Goal: Task Accomplishment & Management: Complete application form

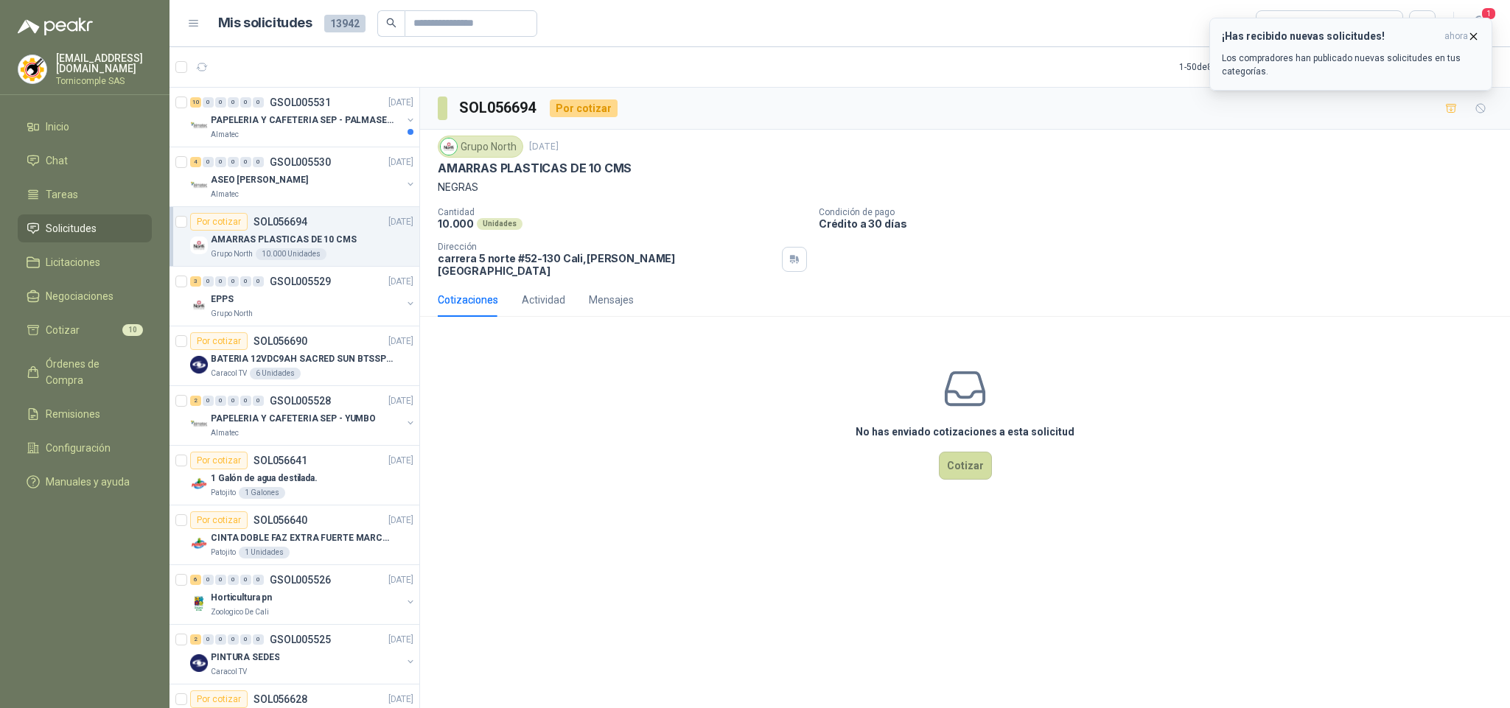
click at [1409, 67] on p "Los compradores han publicado nuevas solicitudes en tus categorías." at bounding box center [1351, 65] width 258 height 27
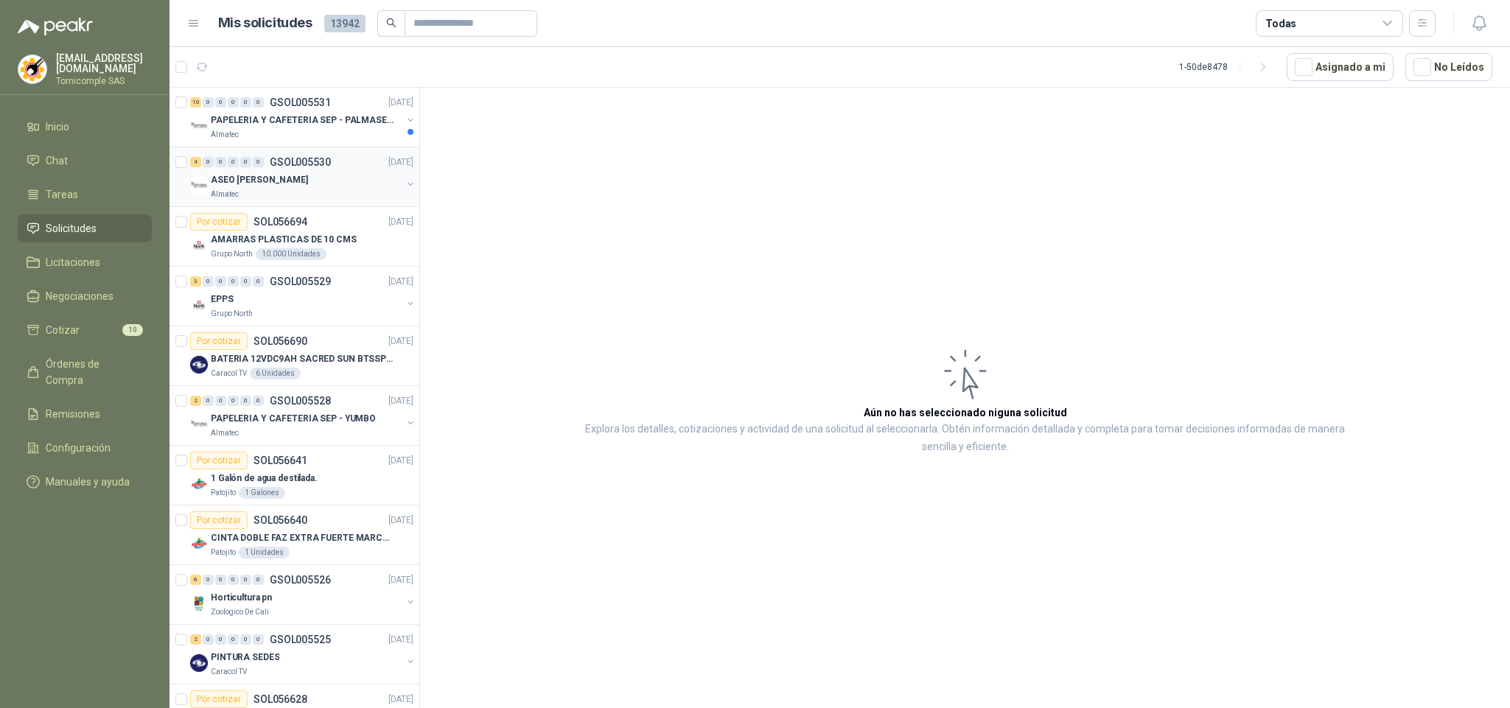
drag, startPoint x: 453, startPoint y: 117, endPoint x: 405, endPoint y: 172, distance: 73.1
click at [430, 133] on article "Aún no has seleccionado niguna solicitud Explora los detalles, cotizaciones y a…" at bounding box center [965, 401] width 1090 height 626
click at [124, 228] on li "Solicitudes" at bounding box center [85, 228] width 116 height 16
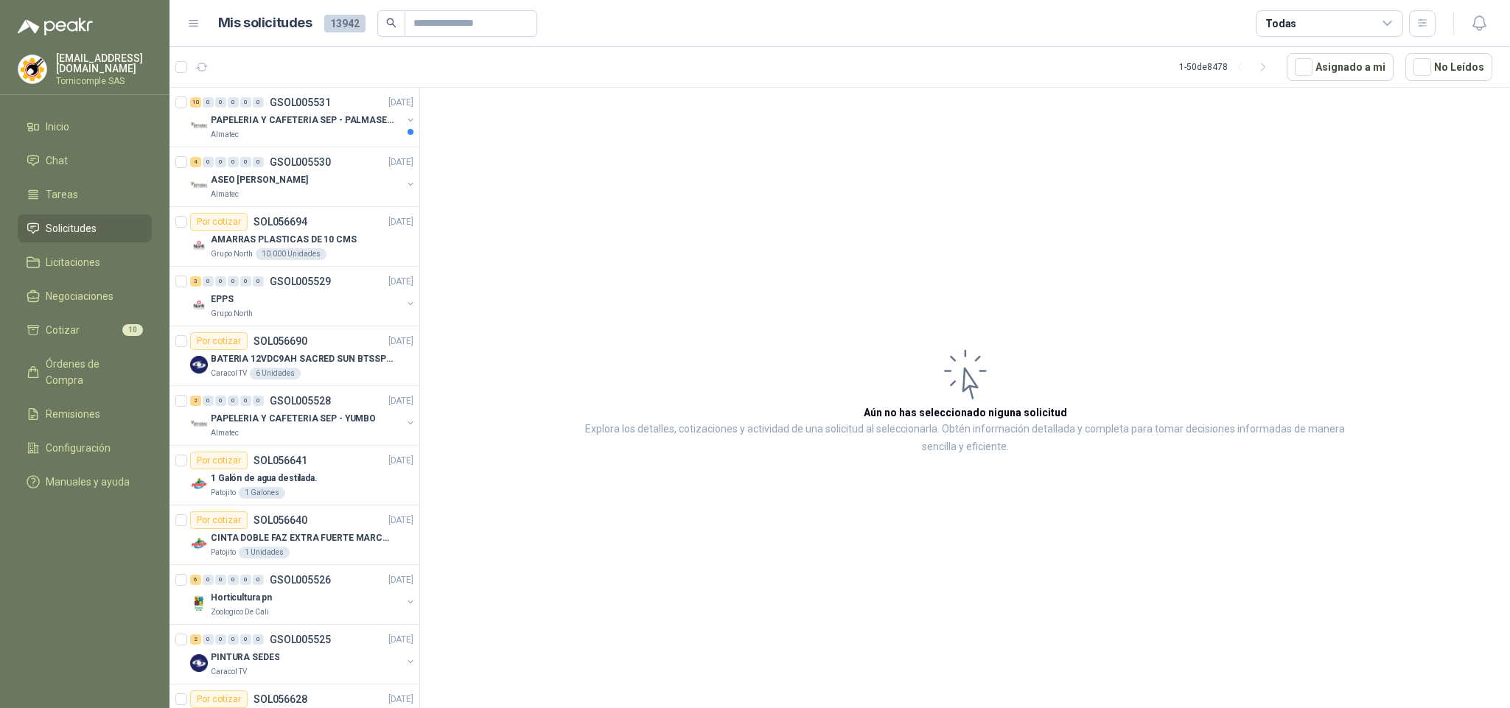
click at [124, 228] on li "Solicitudes" at bounding box center [85, 228] width 116 height 16
drag, startPoint x: 124, startPoint y: 228, endPoint x: 84, endPoint y: 319, distance: 99.0
click at [111, 250] on ul "Inicio Chat Tareas Solicitudes Licitaciones Negociaciones Cotizar 10 Órdenes de…" at bounding box center [84, 307] width 169 height 389
click at [80, 329] on li "Cotizar 10" at bounding box center [85, 330] width 116 height 16
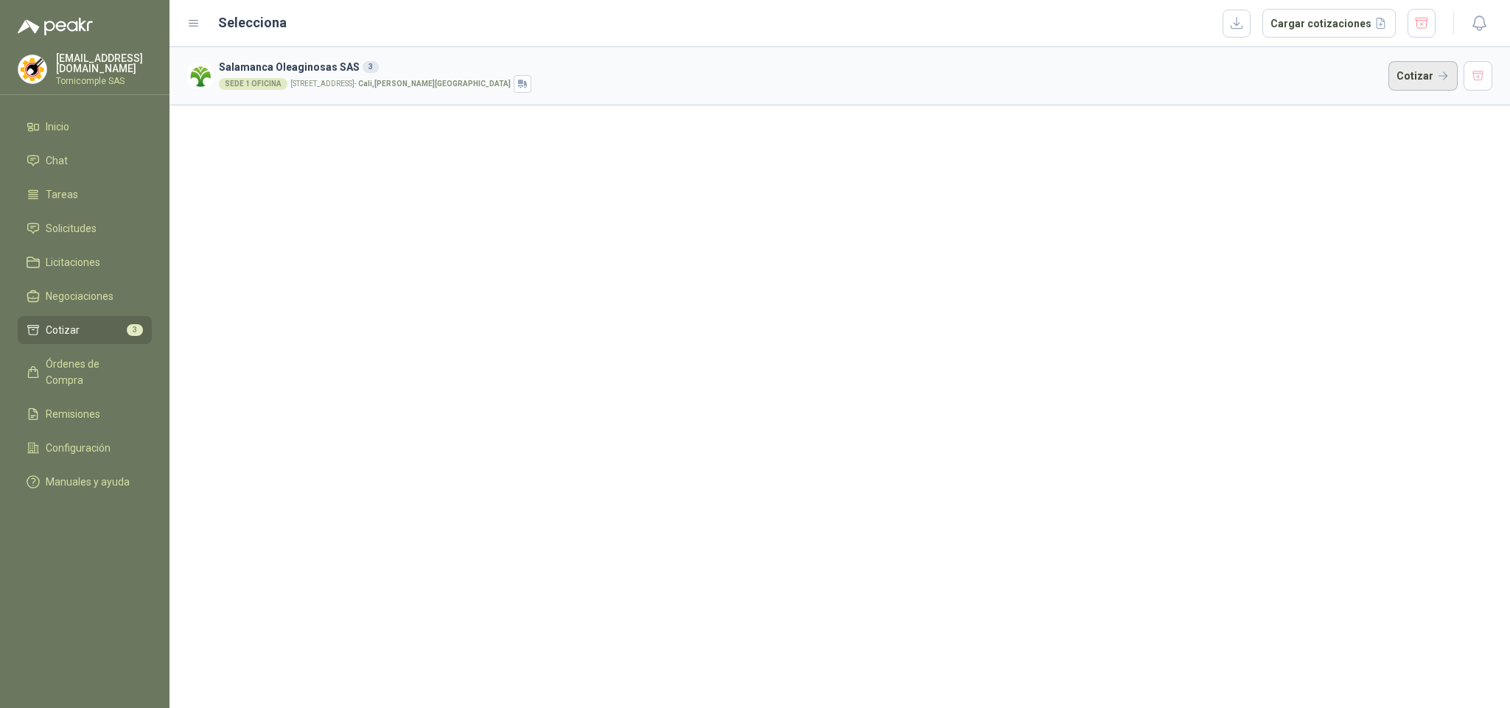
click at [1404, 65] on button "Cotizar" at bounding box center [1422, 75] width 69 height 29
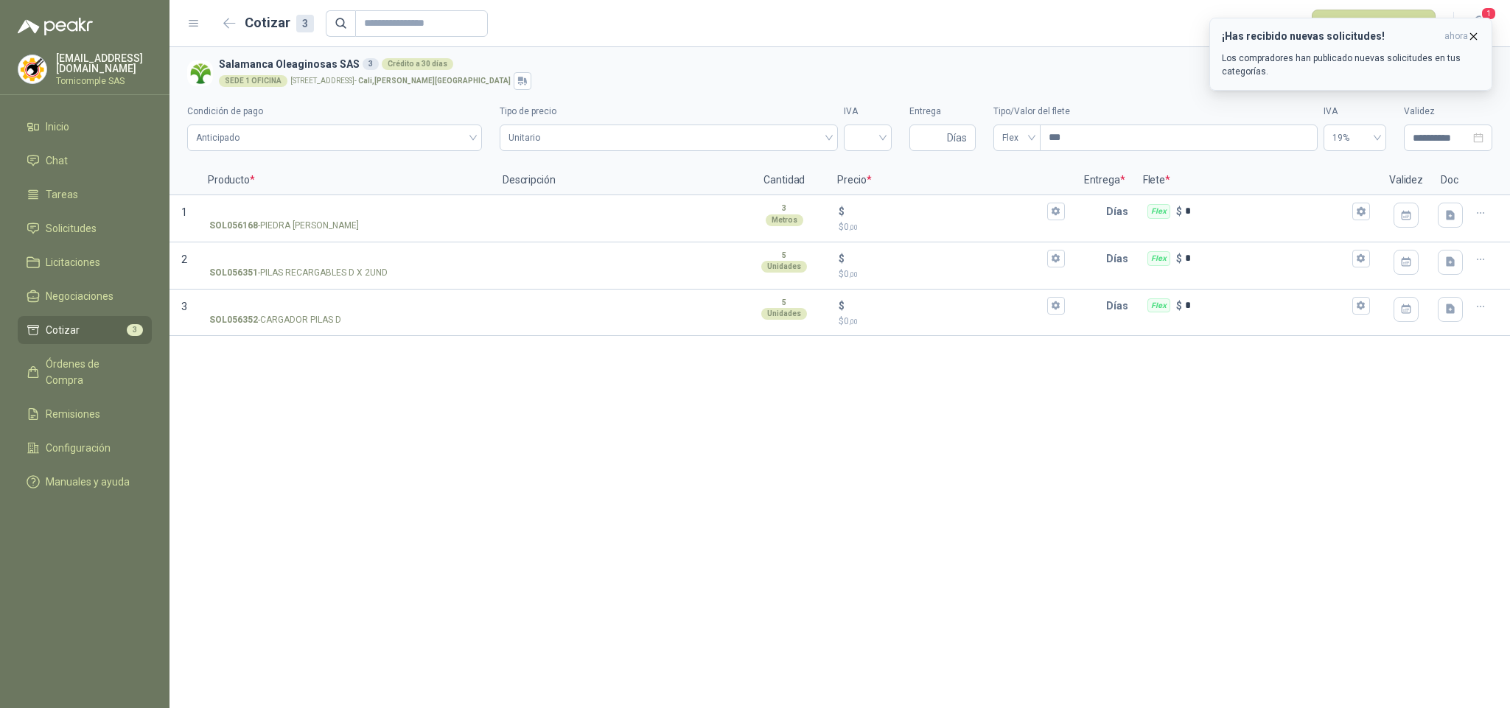
click at [1473, 33] on icon "button" at bounding box center [1473, 36] width 13 height 13
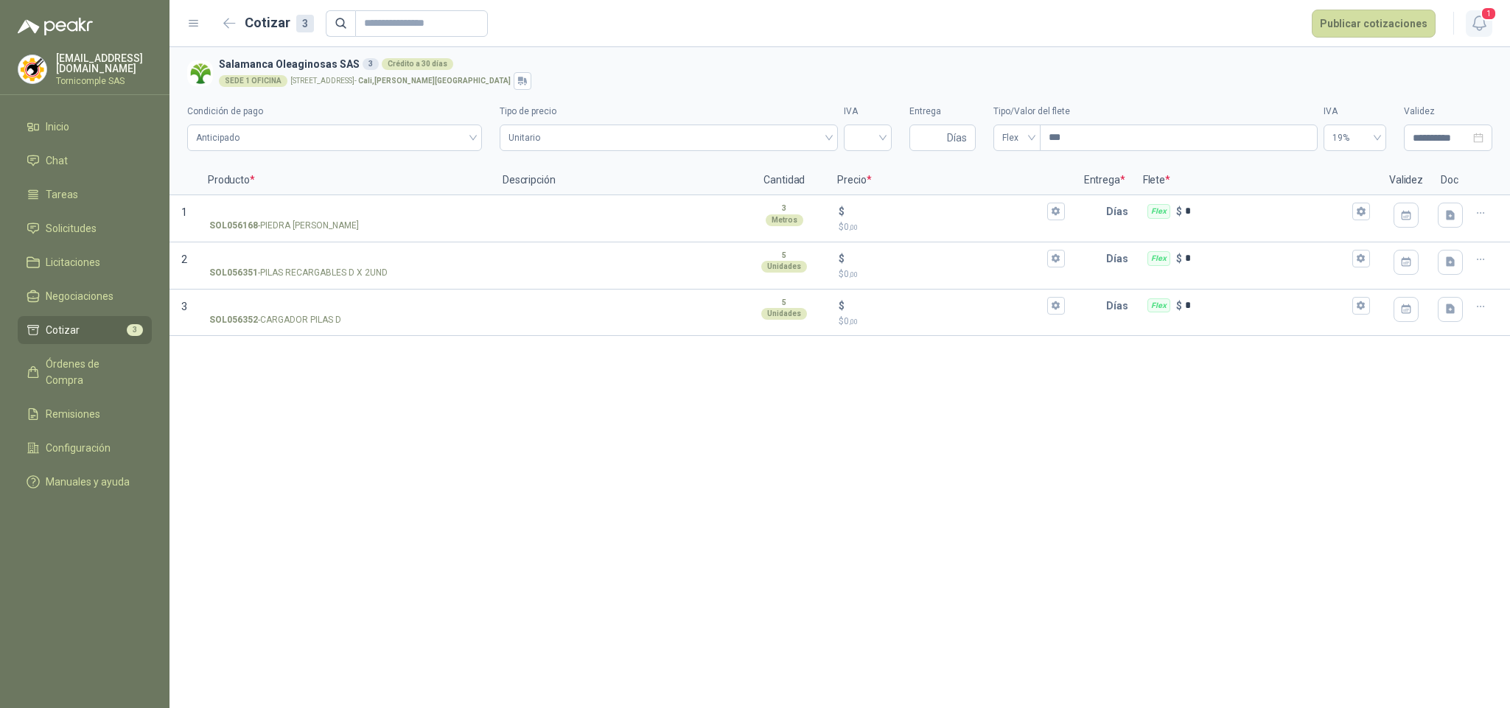
click at [1477, 25] on icon "button" at bounding box center [1479, 23] width 18 height 18
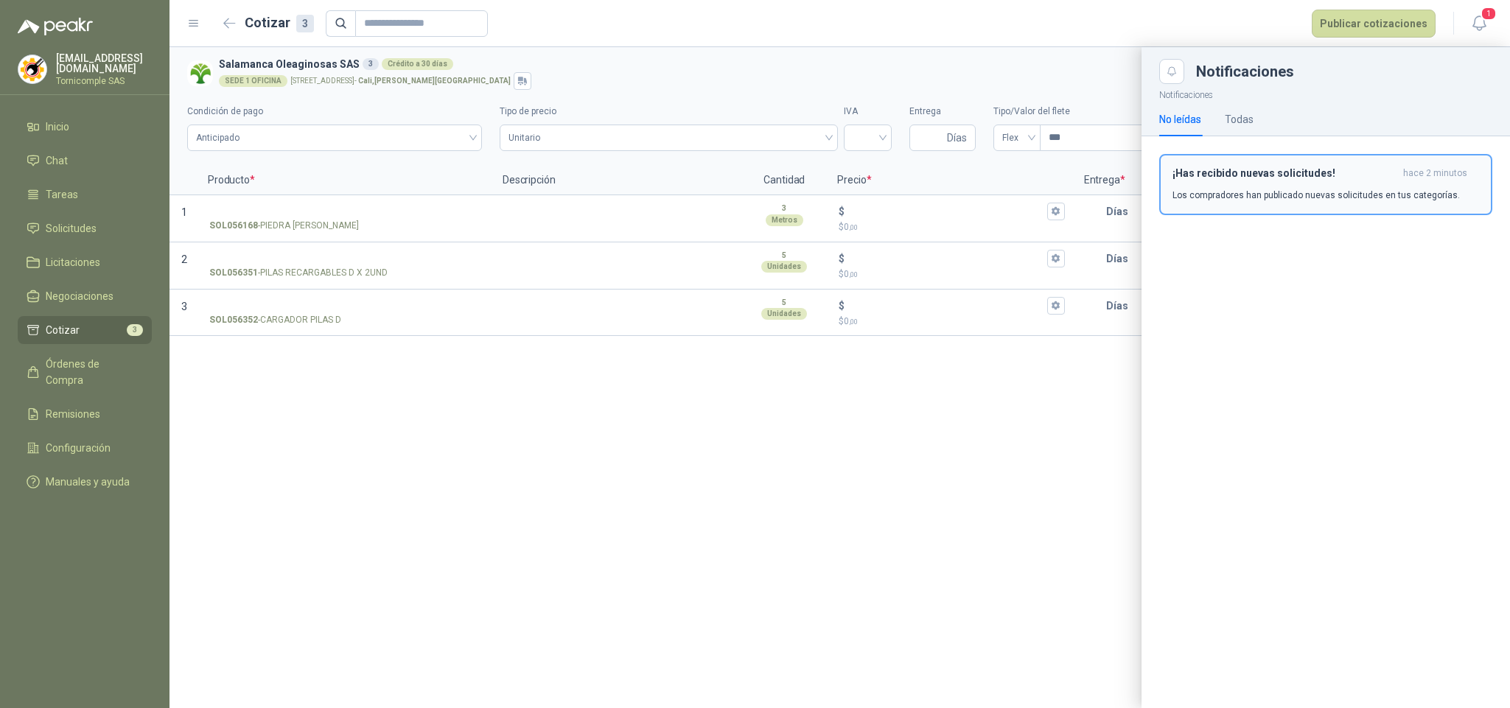
click at [1362, 199] on p "Los compradores han publicado nuevas solicitudes en tus categorías." at bounding box center [1315, 195] width 287 height 13
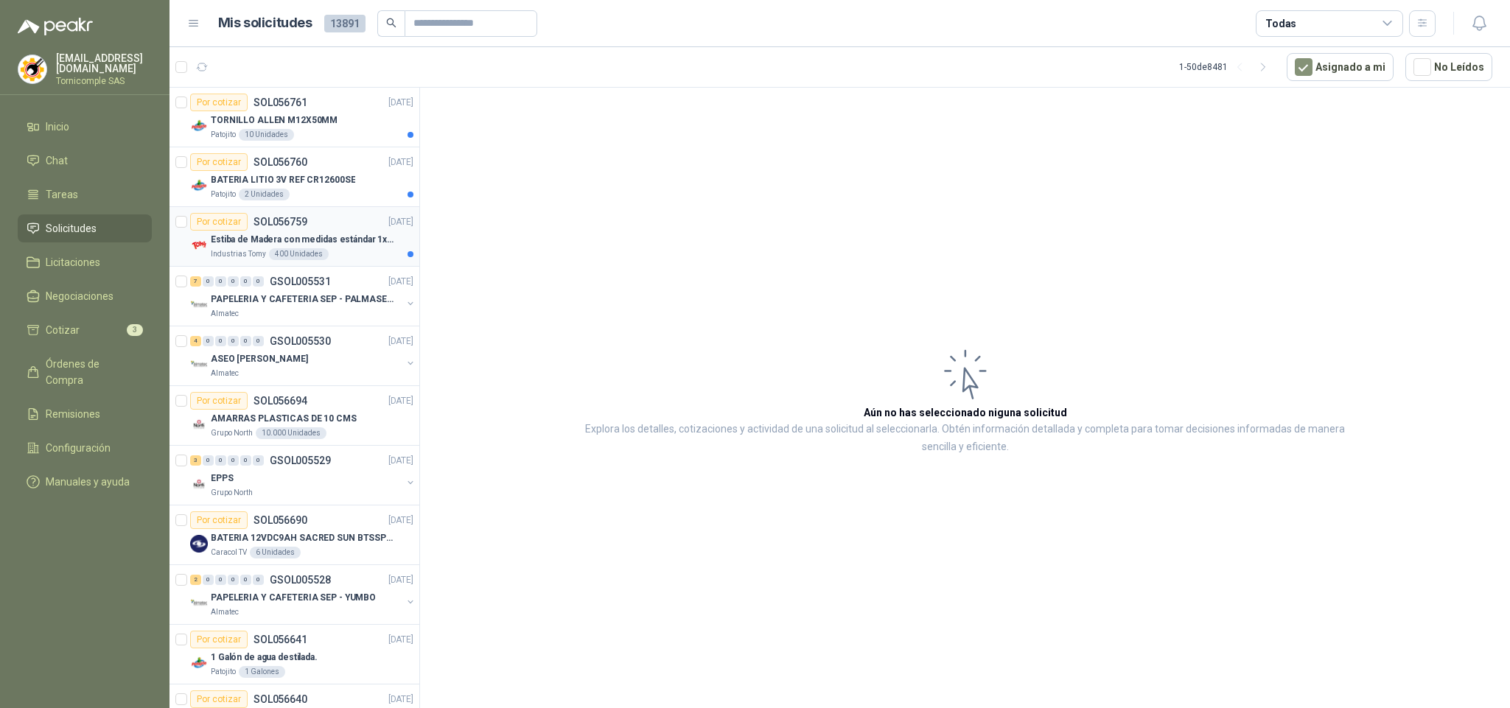
click at [250, 231] on div "Por cotizar SOL056759" at bounding box center [248, 222] width 117 height 18
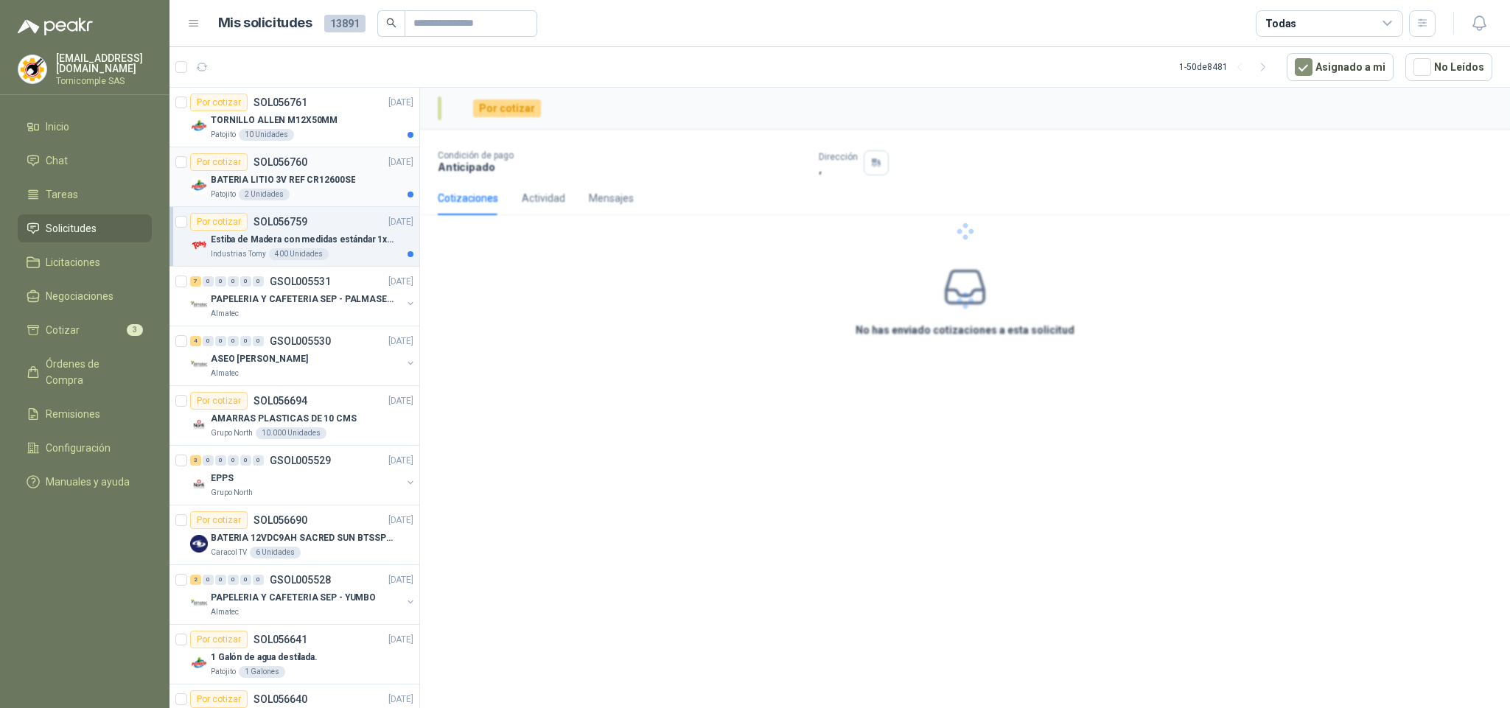
click at [259, 175] on p "BATERIA LITIO 3V REF CR12600SE" at bounding box center [283, 180] width 144 height 14
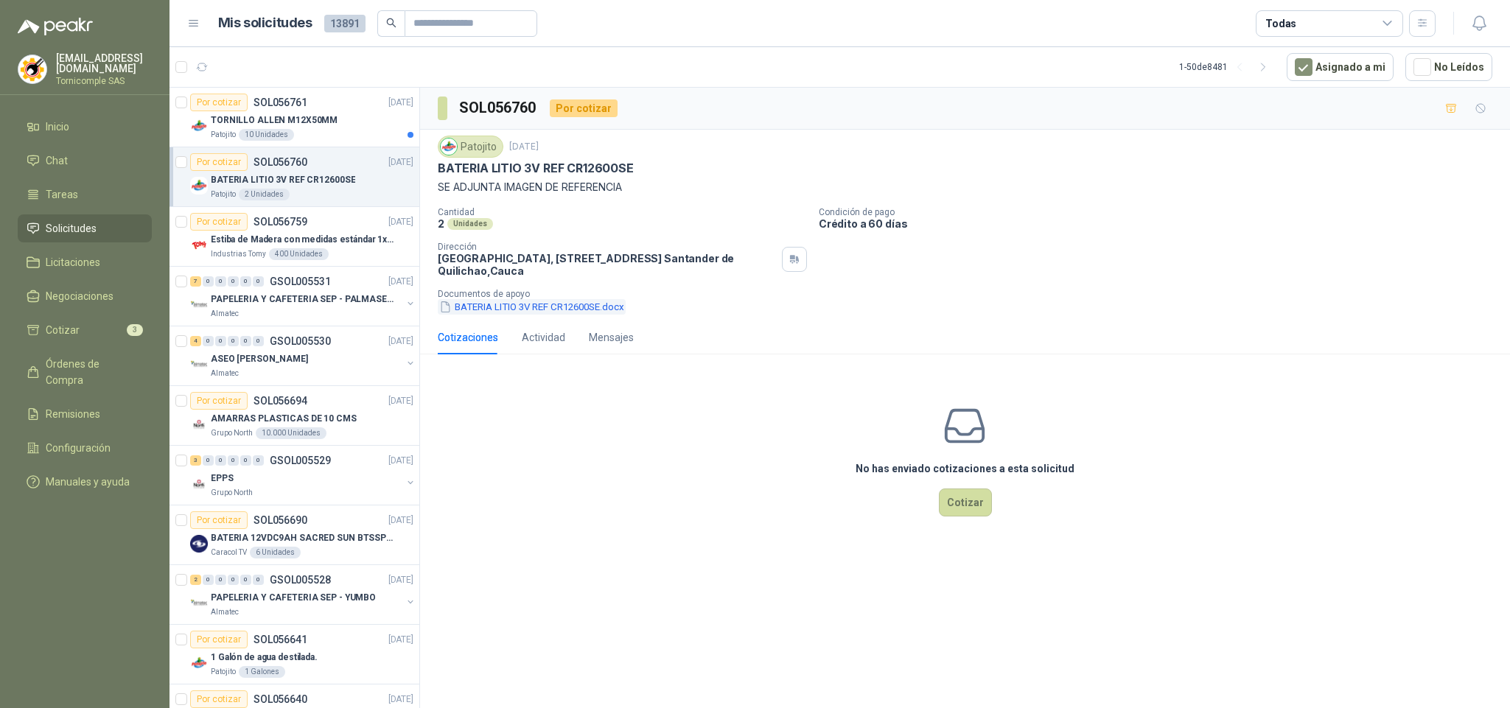
click at [487, 309] on button "BATERIA LITIO 3V REF CR12600SE.docx" at bounding box center [532, 306] width 188 height 15
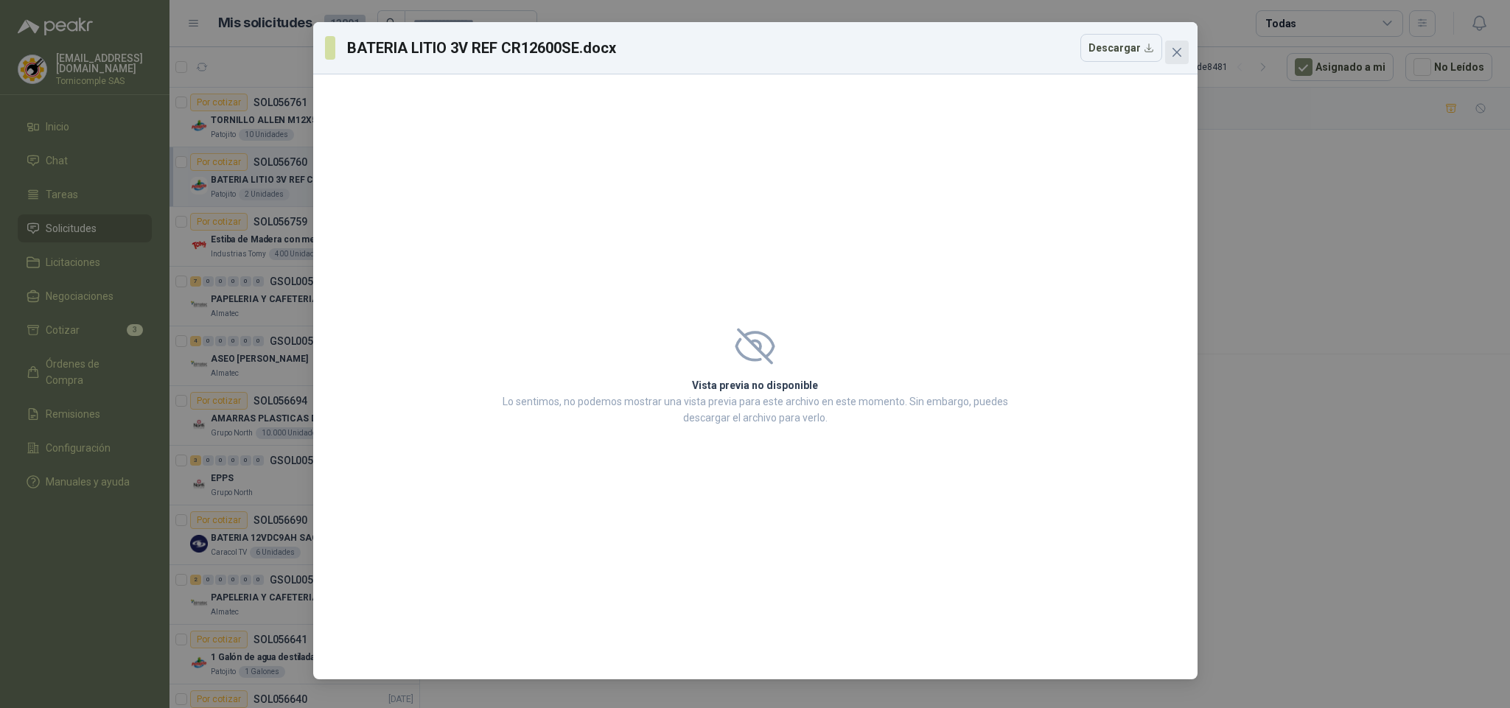
click at [1183, 46] on span "Close" at bounding box center [1177, 52] width 24 height 12
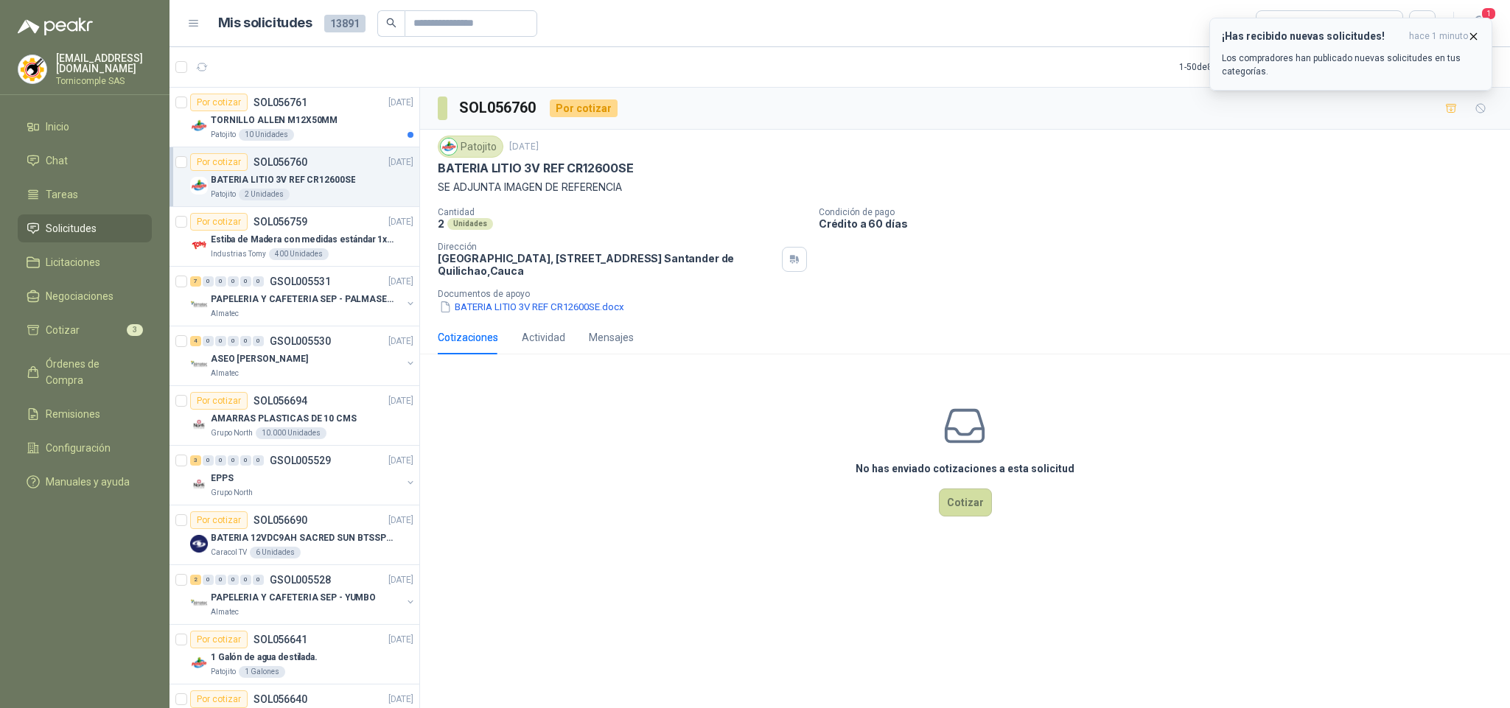
click at [1471, 38] on icon "button" at bounding box center [1474, 36] width 6 height 6
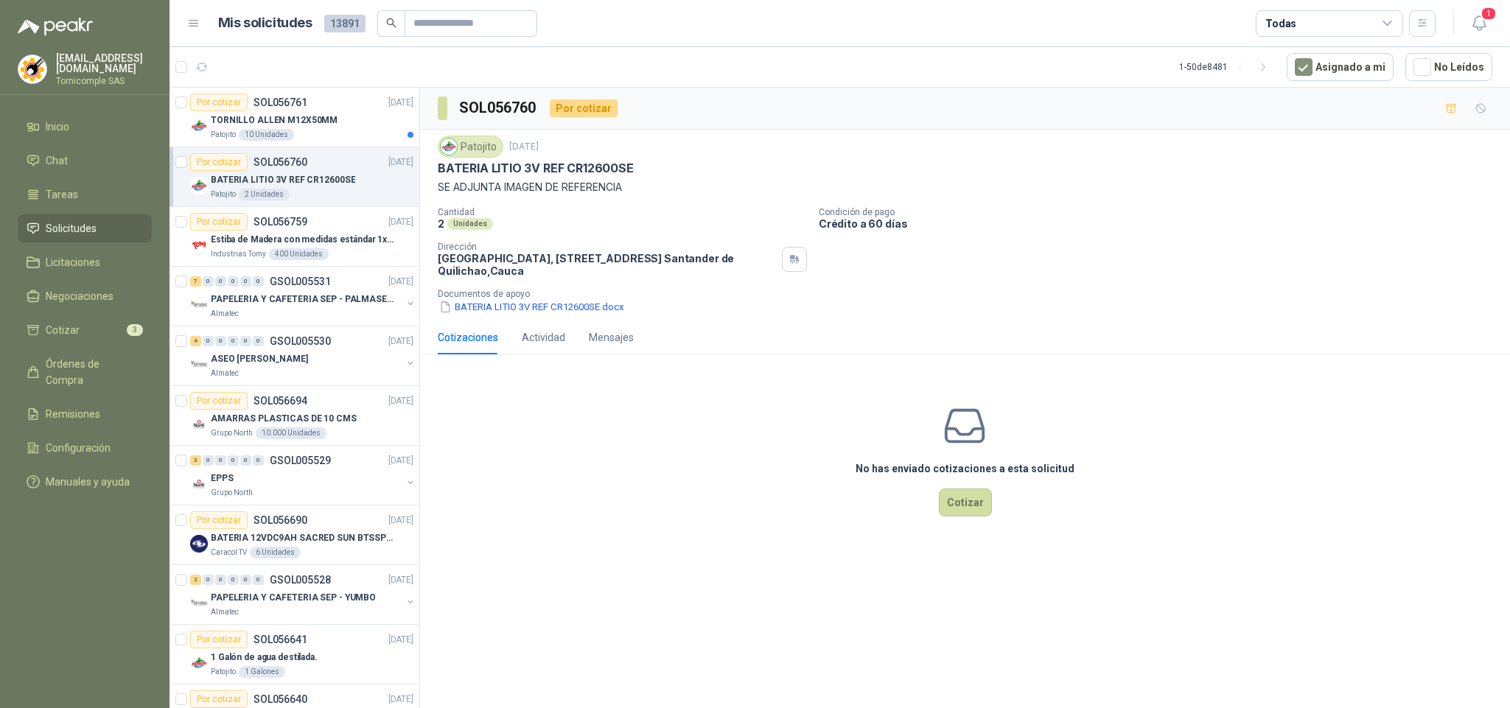
click at [1472, 38] on header "Mis solicitudes 13891 Todas 1" at bounding box center [839, 23] width 1340 height 47
click at [1479, 21] on icon "button" at bounding box center [1479, 23] width 18 height 18
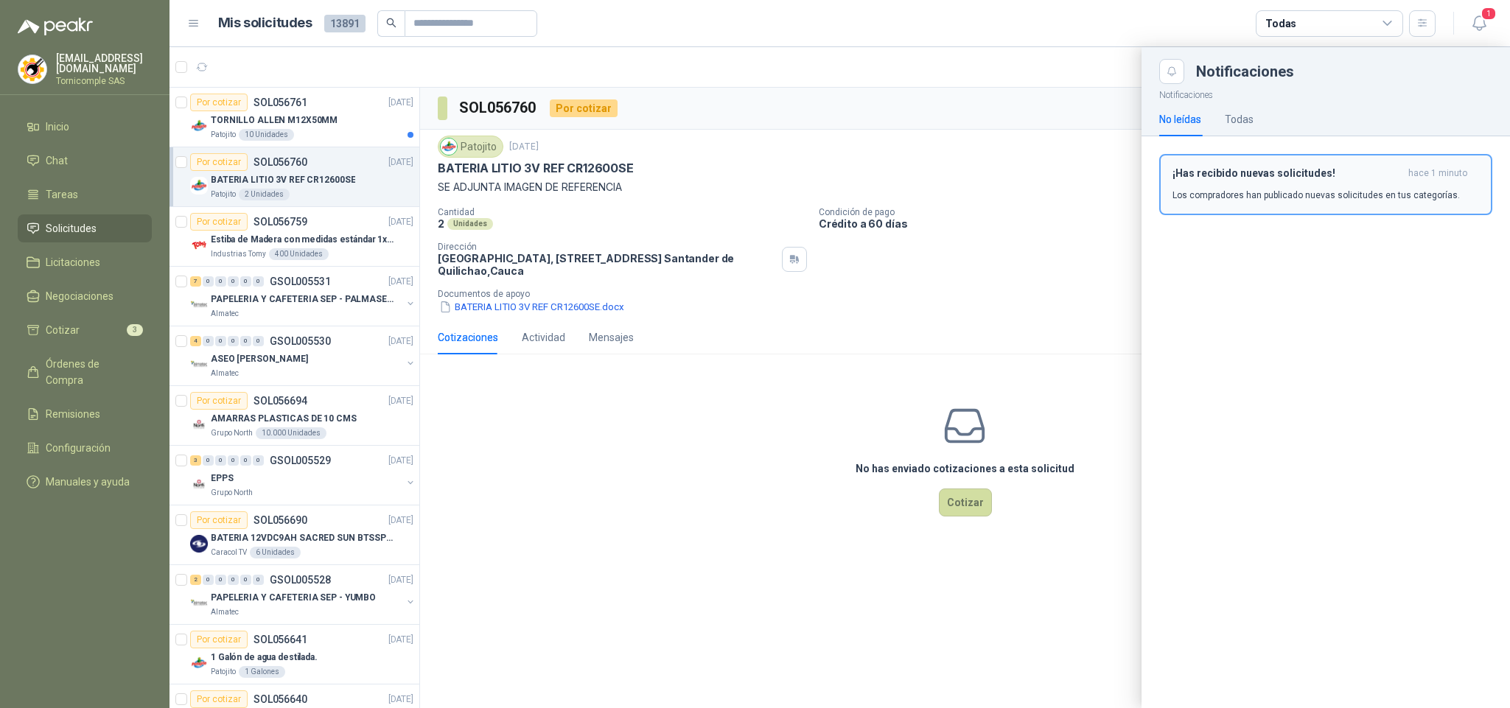
click at [1371, 189] on p "Los compradores han publicado nuevas solicitudes en tus categorías." at bounding box center [1315, 195] width 287 height 13
click at [1373, 188] on div "Notificaciones Notificaciones No leídas Todas ¡Has recibido nuevas solicitudes!…" at bounding box center [839, 377] width 1340 height 661
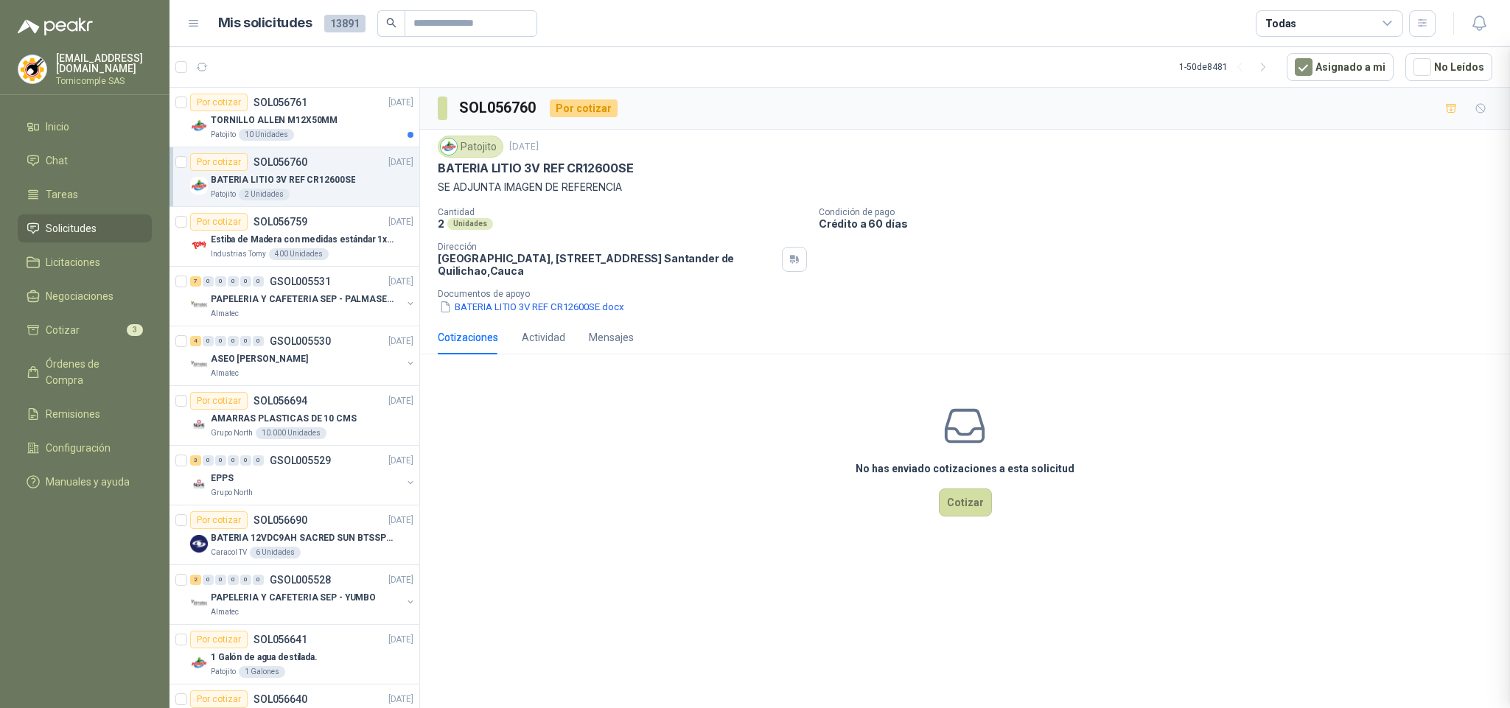
click at [1373, 188] on div at bounding box center [839, 377] width 1340 height 661
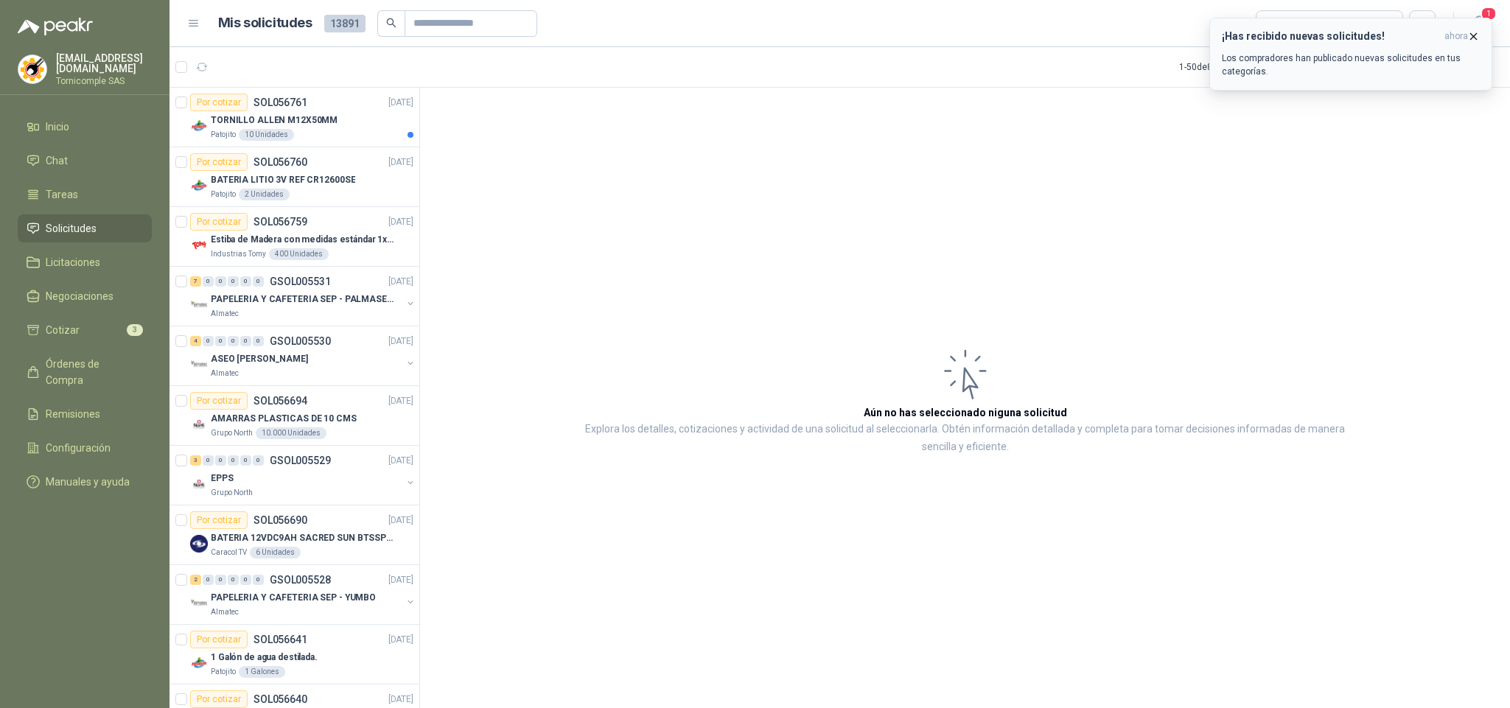
click at [1470, 34] on icon "button" at bounding box center [1473, 36] width 13 height 13
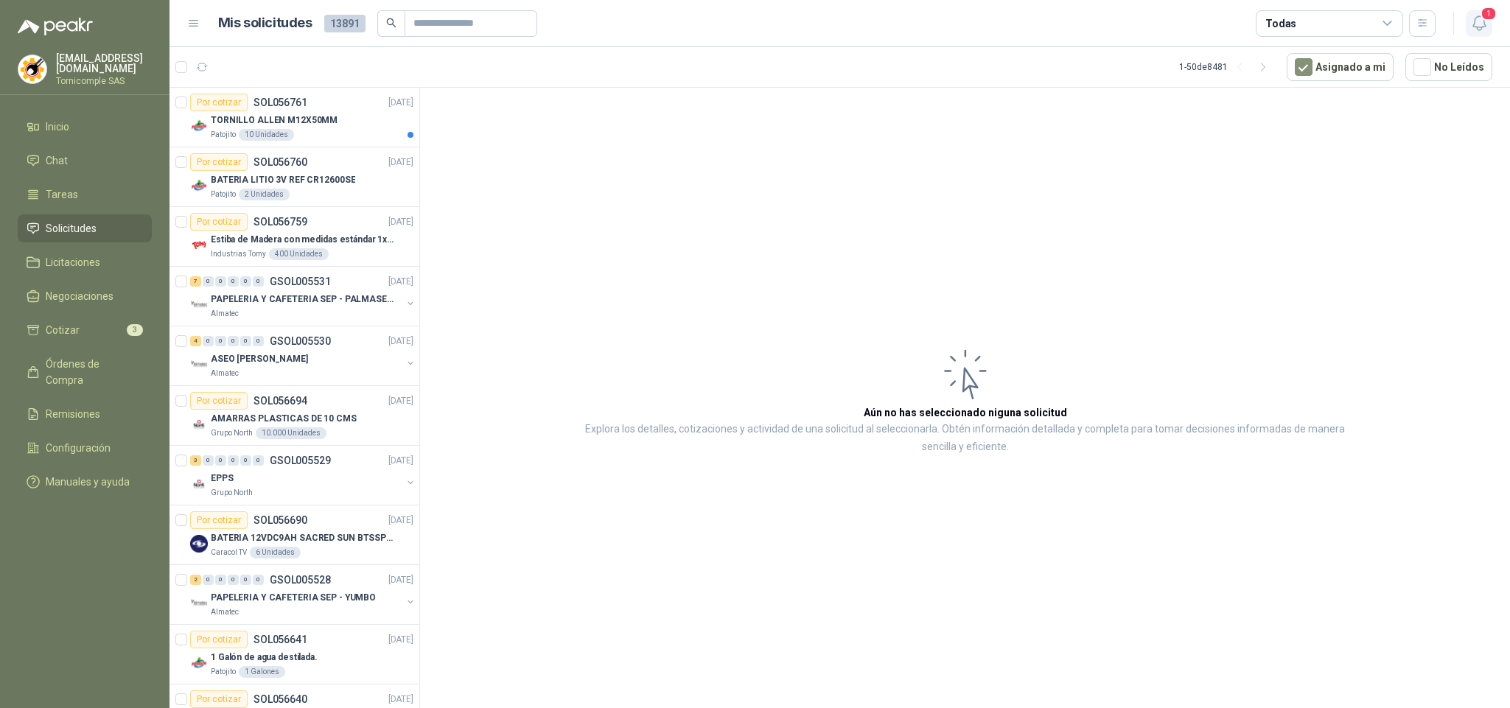
click at [1477, 14] on icon "button" at bounding box center [1479, 23] width 18 height 18
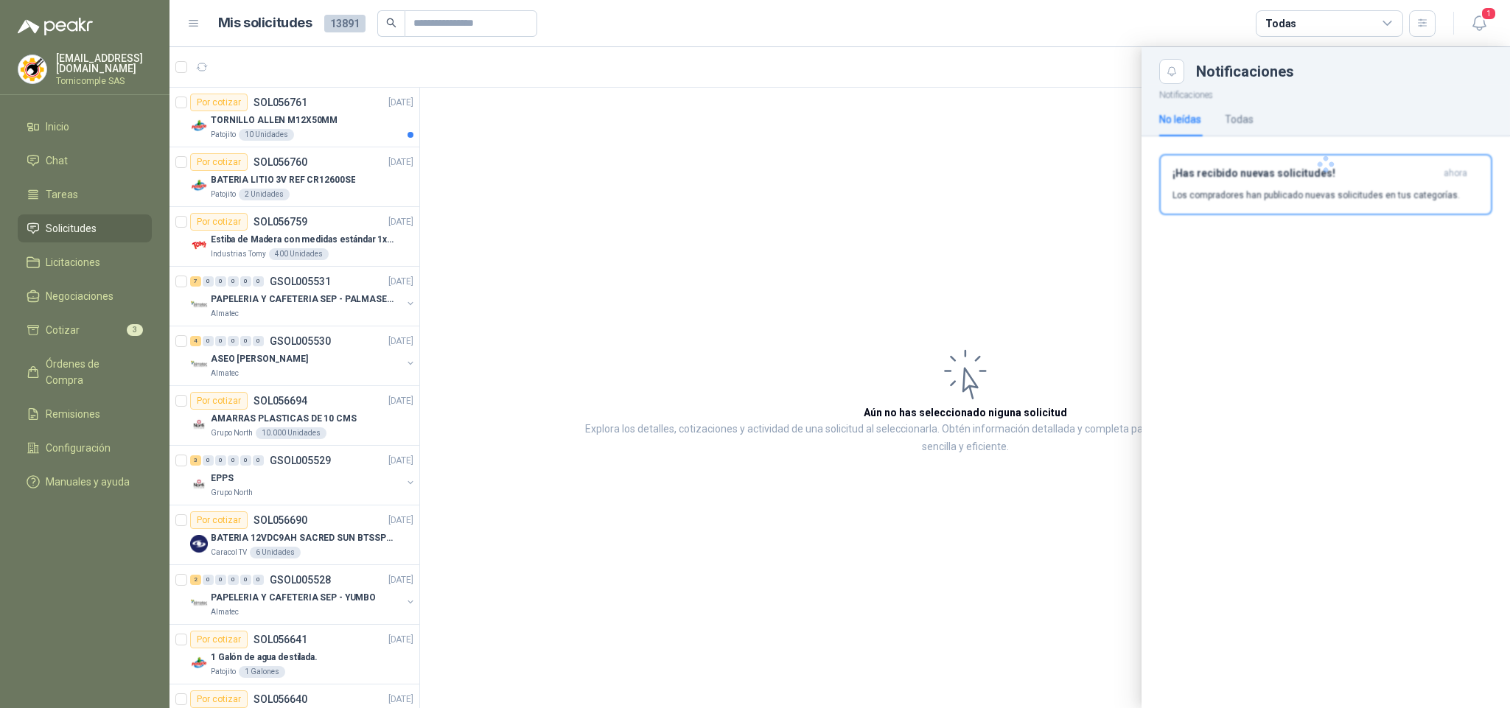
click at [1408, 177] on div at bounding box center [1325, 164] width 368 height 161
click at [1408, 180] on div at bounding box center [1325, 164] width 368 height 161
click at [1408, 189] on p "Los compradores han publicado nuevas solicitudes en tus categorías." at bounding box center [1315, 195] width 287 height 13
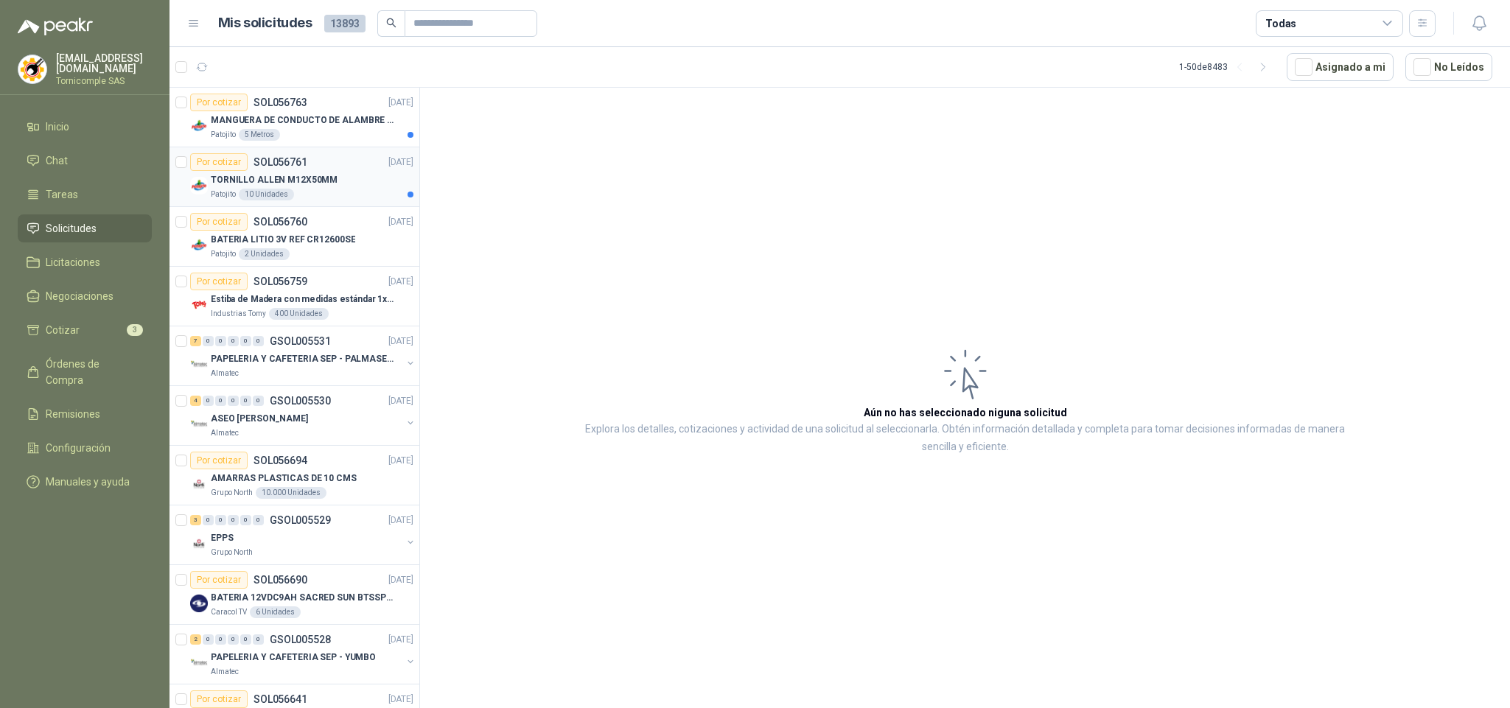
click at [327, 180] on p "TORNILLO ALLEN M12X50MM" at bounding box center [274, 180] width 127 height 14
drag, startPoint x: 330, startPoint y: 125, endPoint x: 140, endPoint y: 13, distance: 220.3
click at [330, 124] on p "MANGUERA DE CONDUCTO DE ALAMBRE DE ACERO PU" at bounding box center [302, 120] width 183 height 14
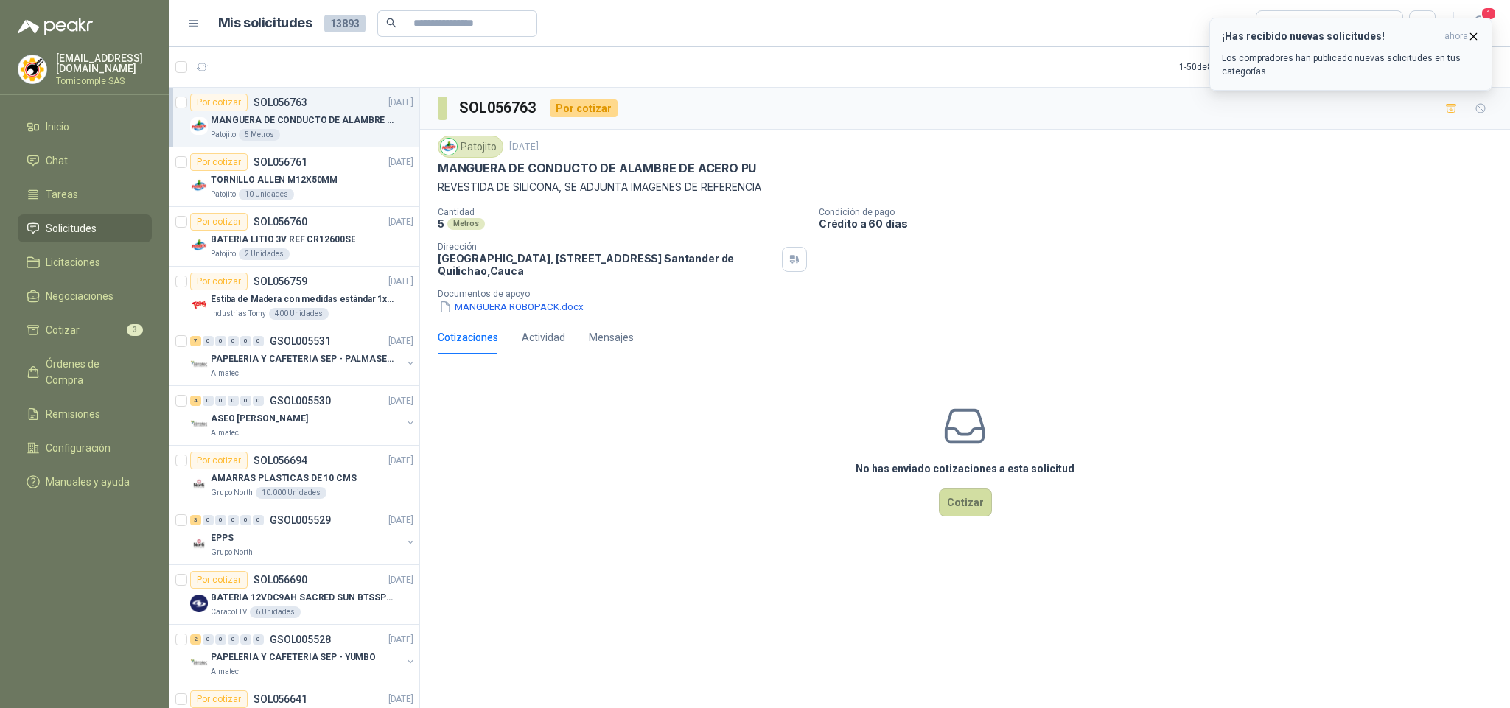
click at [1470, 35] on icon "button" at bounding box center [1473, 36] width 13 height 13
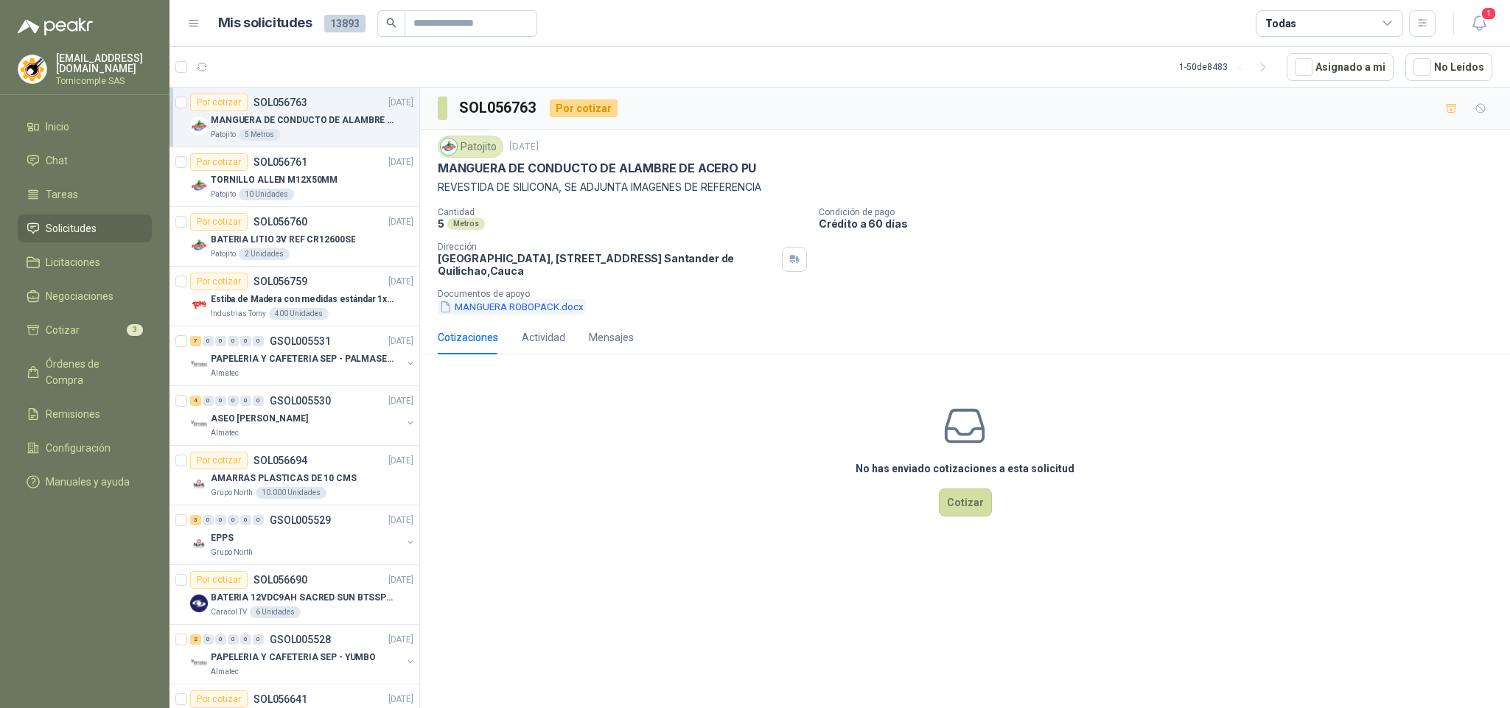
click at [515, 305] on button "MANGUERA ROBOPACK.docx" at bounding box center [511, 306] width 147 height 15
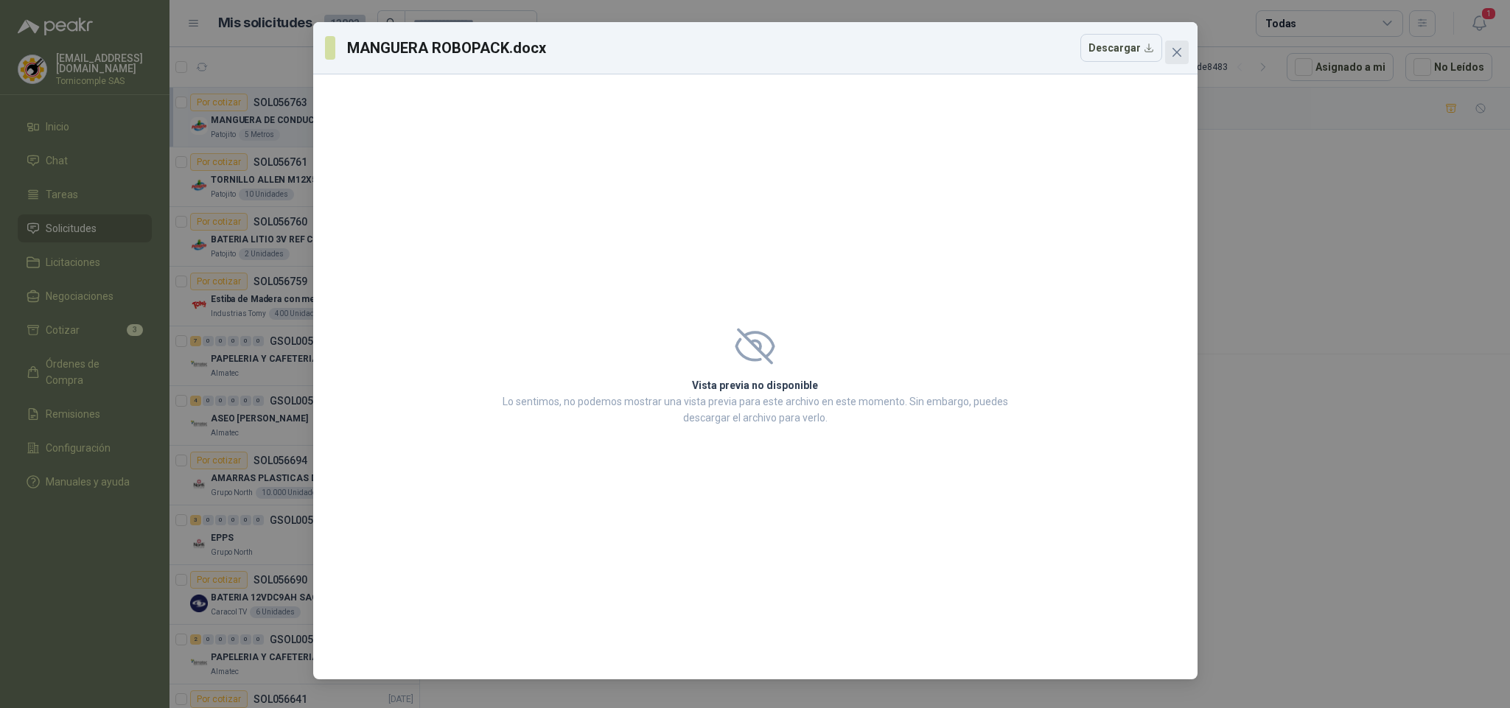
click at [1178, 46] on icon "close" at bounding box center [1177, 52] width 12 height 12
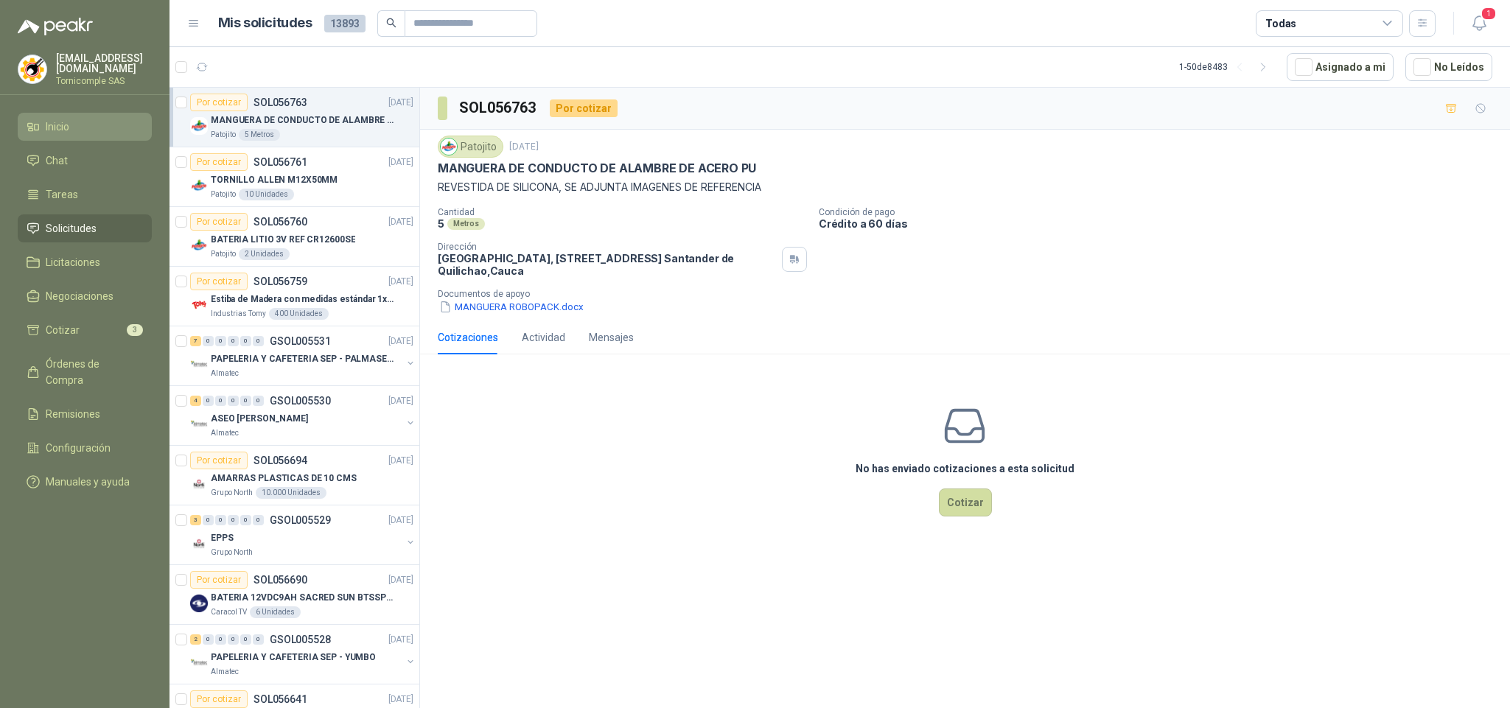
click at [111, 131] on li "Inicio" at bounding box center [85, 127] width 116 height 16
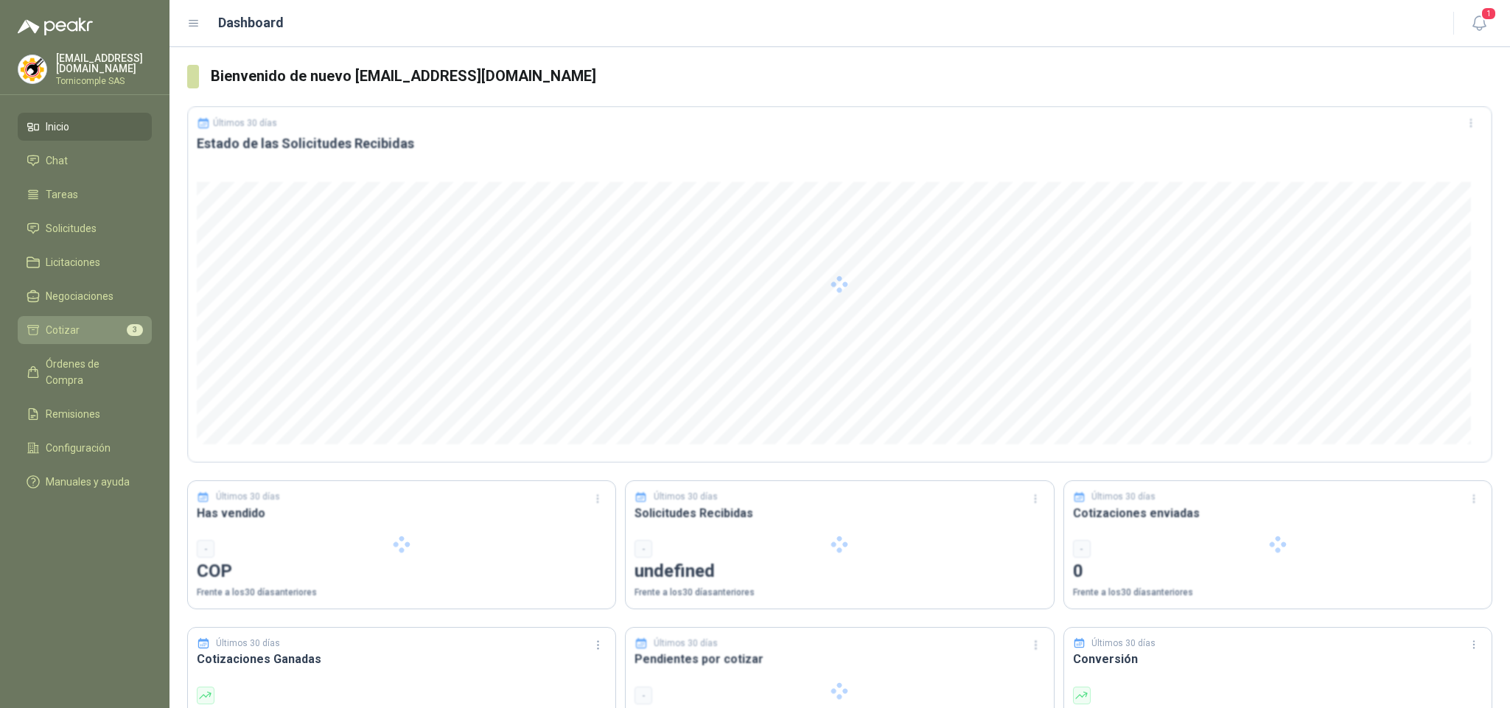
click at [86, 328] on li "Cotizar 3" at bounding box center [85, 330] width 116 height 16
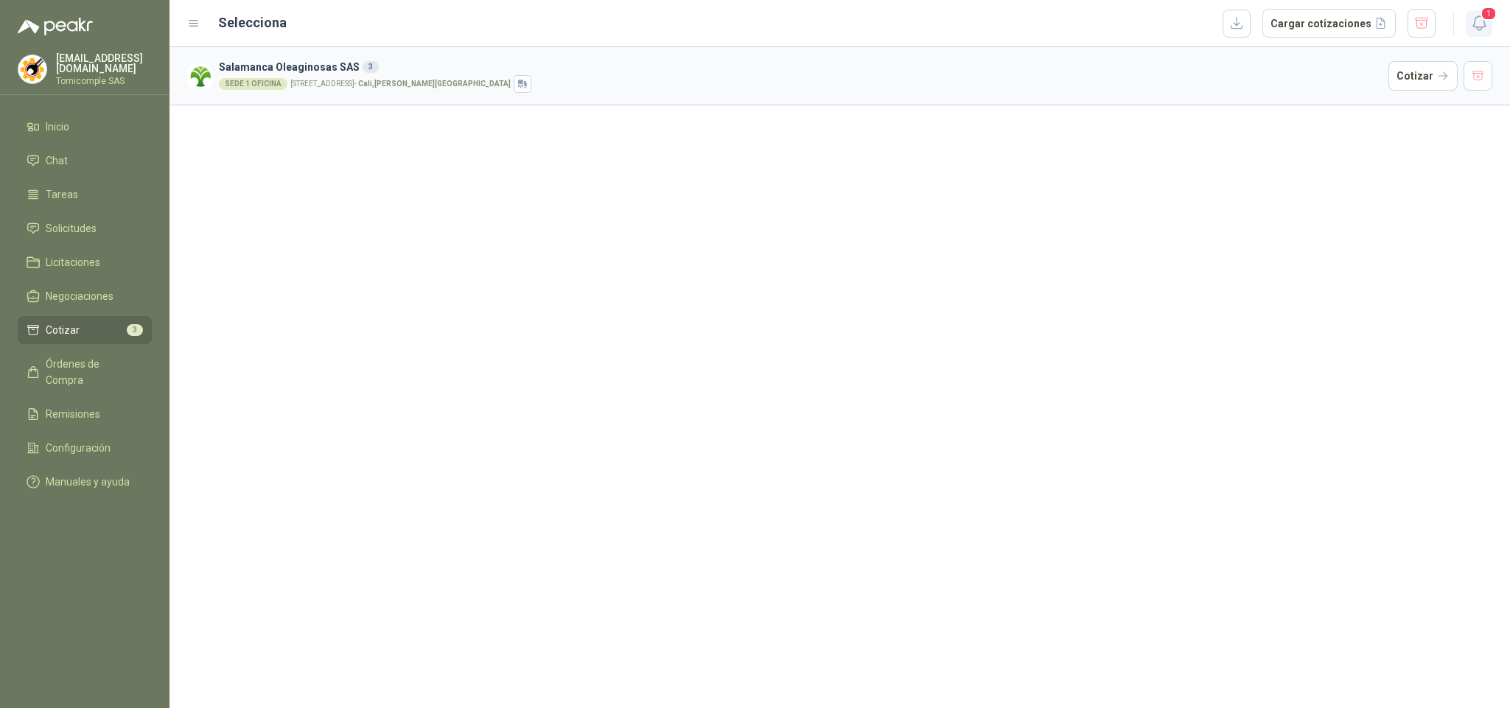
click at [1475, 25] on icon "button" at bounding box center [1479, 23] width 18 height 18
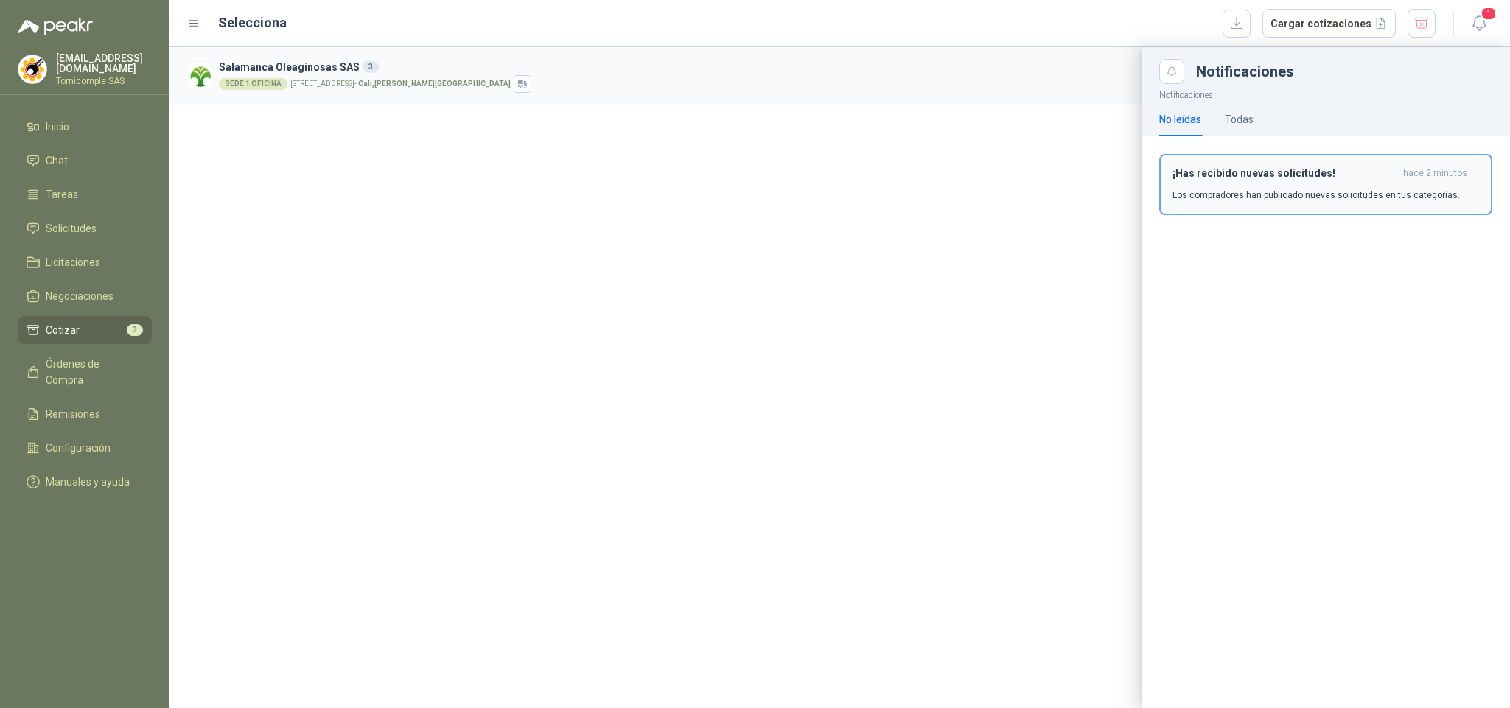
click at [1423, 204] on button "¡Has recibido nuevas solicitudes! hace 2 minutos Los compradores han publicado …" at bounding box center [1325, 184] width 333 height 61
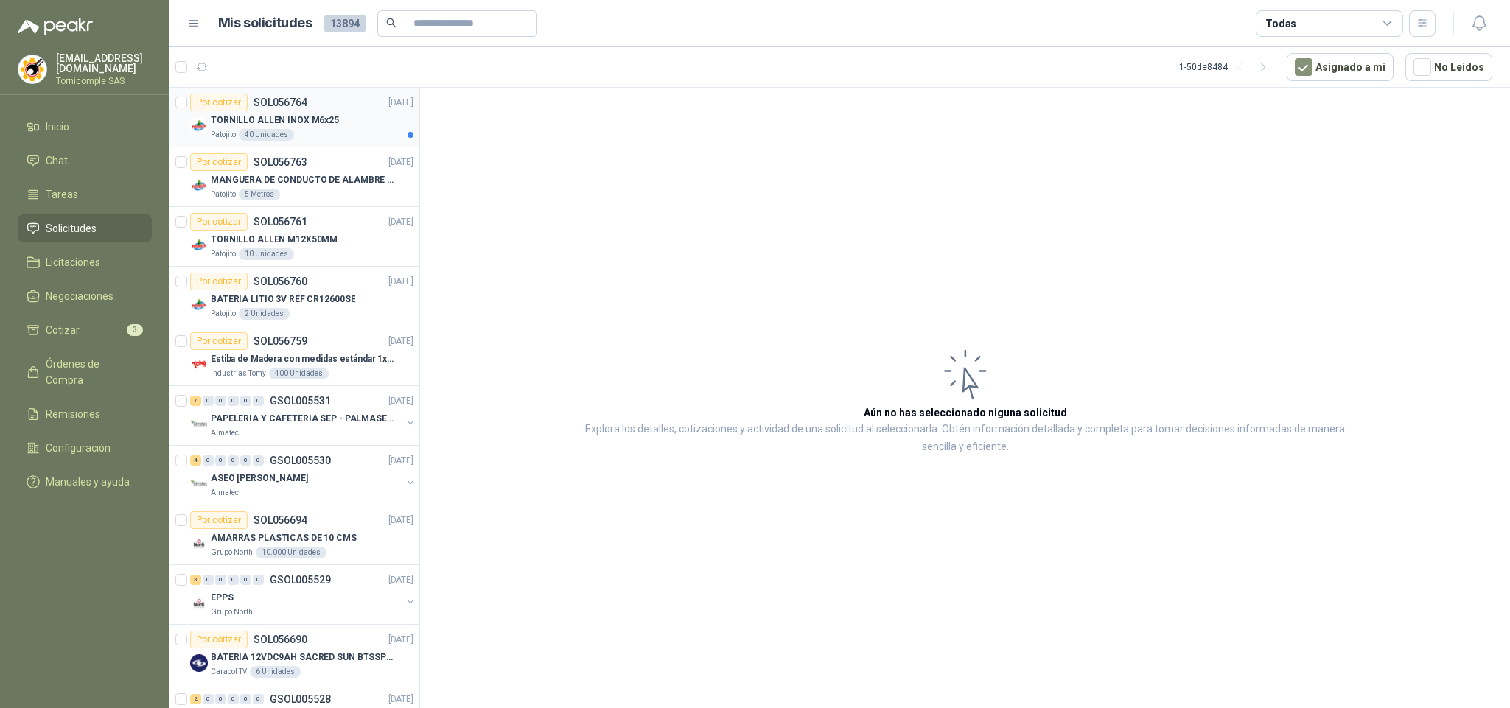
click at [318, 113] on div "TORNILLO ALLEN INOX M6x25" at bounding box center [312, 120] width 203 height 18
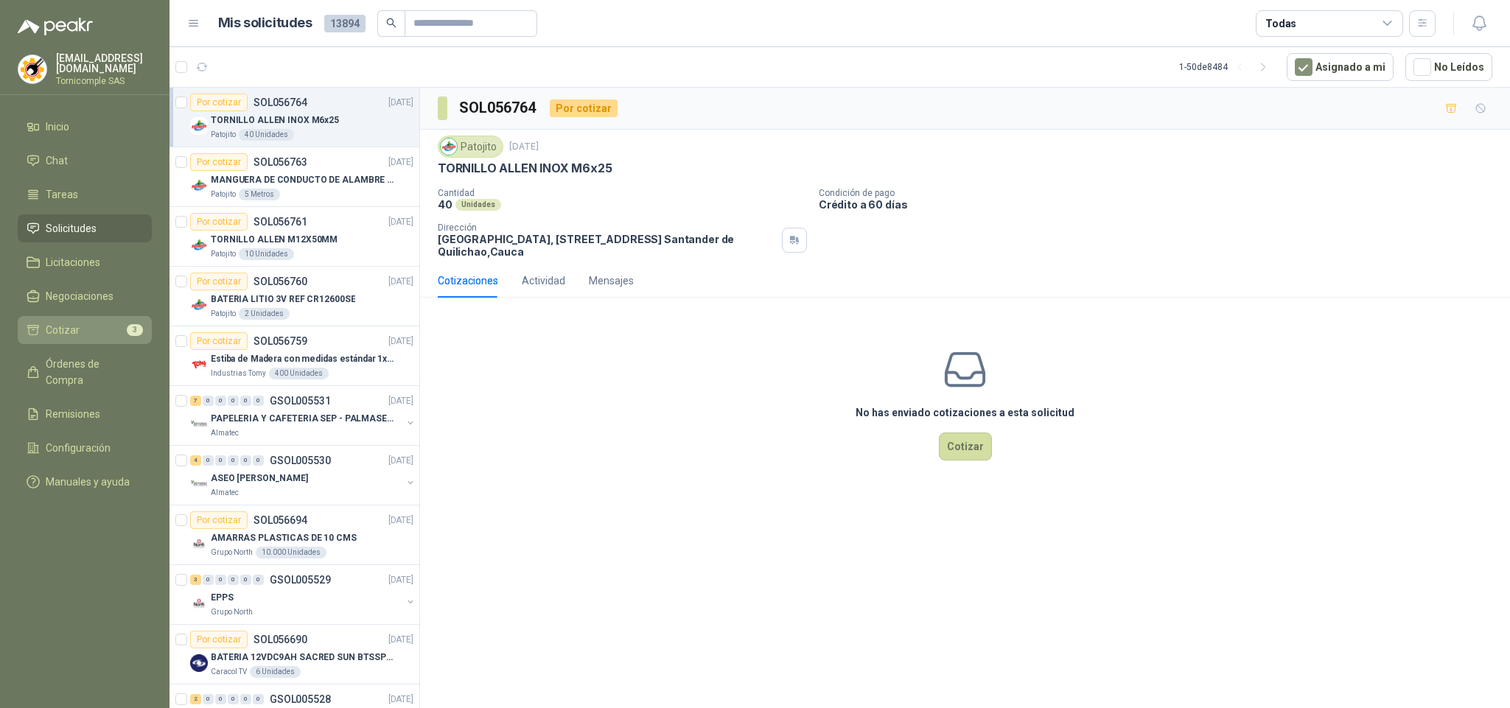
click at [102, 332] on li "Cotizar 3" at bounding box center [85, 330] width 116 height 16
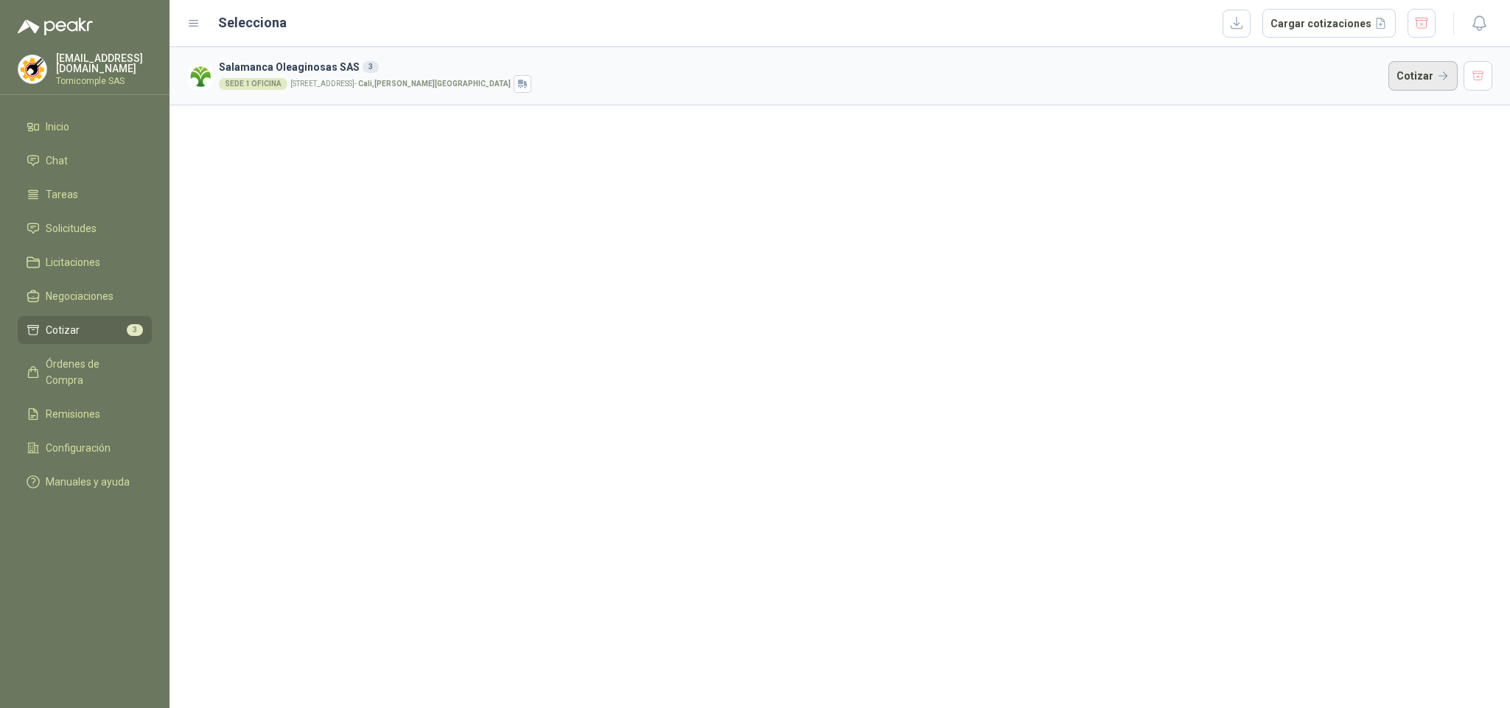
click at [1457, 69] on button "Cotizar" at bounding box center [1422, 75] width 69 height 29
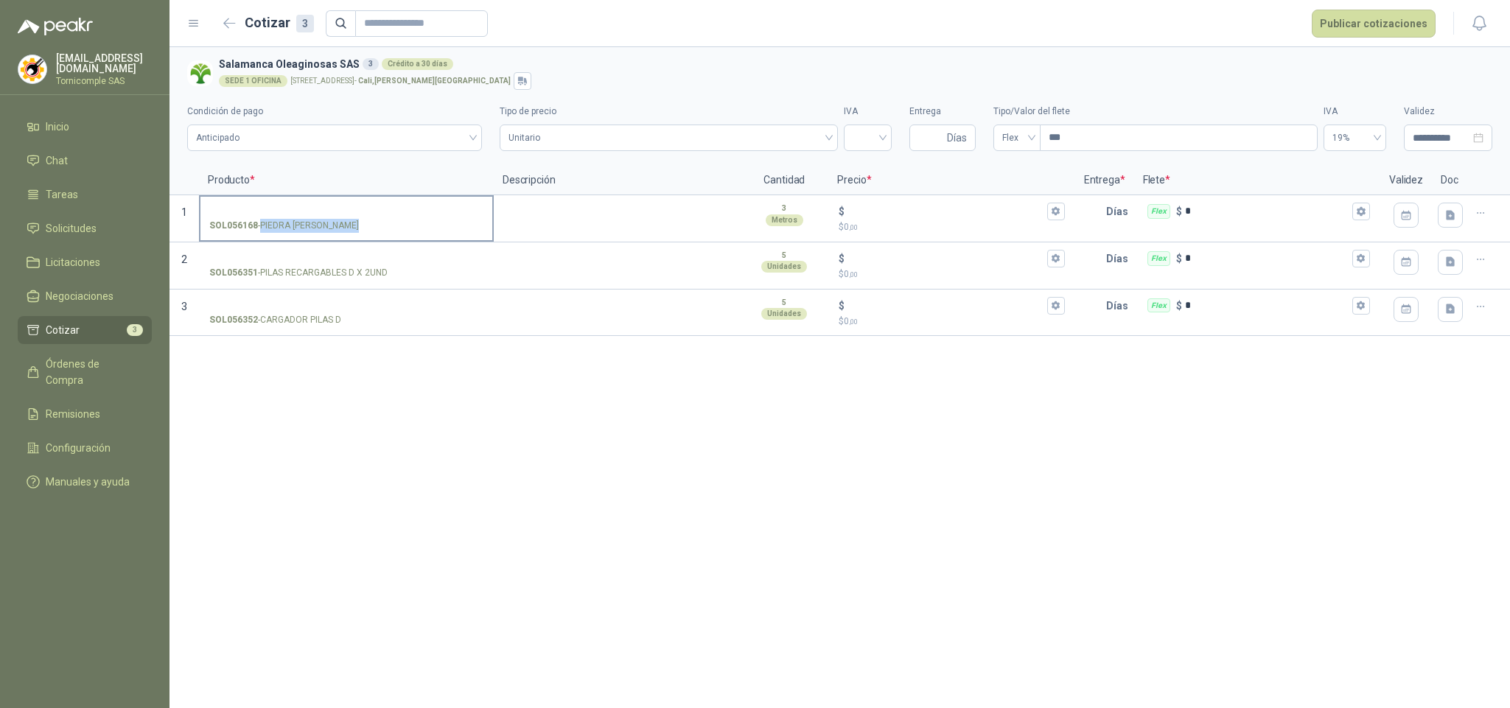
drag, startPoint x: 266, startPoint y: 225, endPoint x: 358, endPoint y: 228, distance: 92.1
click at [358, 228] on p "SOL056168 - PIEDRA [PERSON_NAME]" at bounding box center [284, 226] width 150 height 14
click at [1486, 211] on button "button" at bounding box center [1480, 213] width 24 height 24
click at [1435, 177] on button "Eliminar cotización" at bounding box center [1427, 178] width 111 height 24
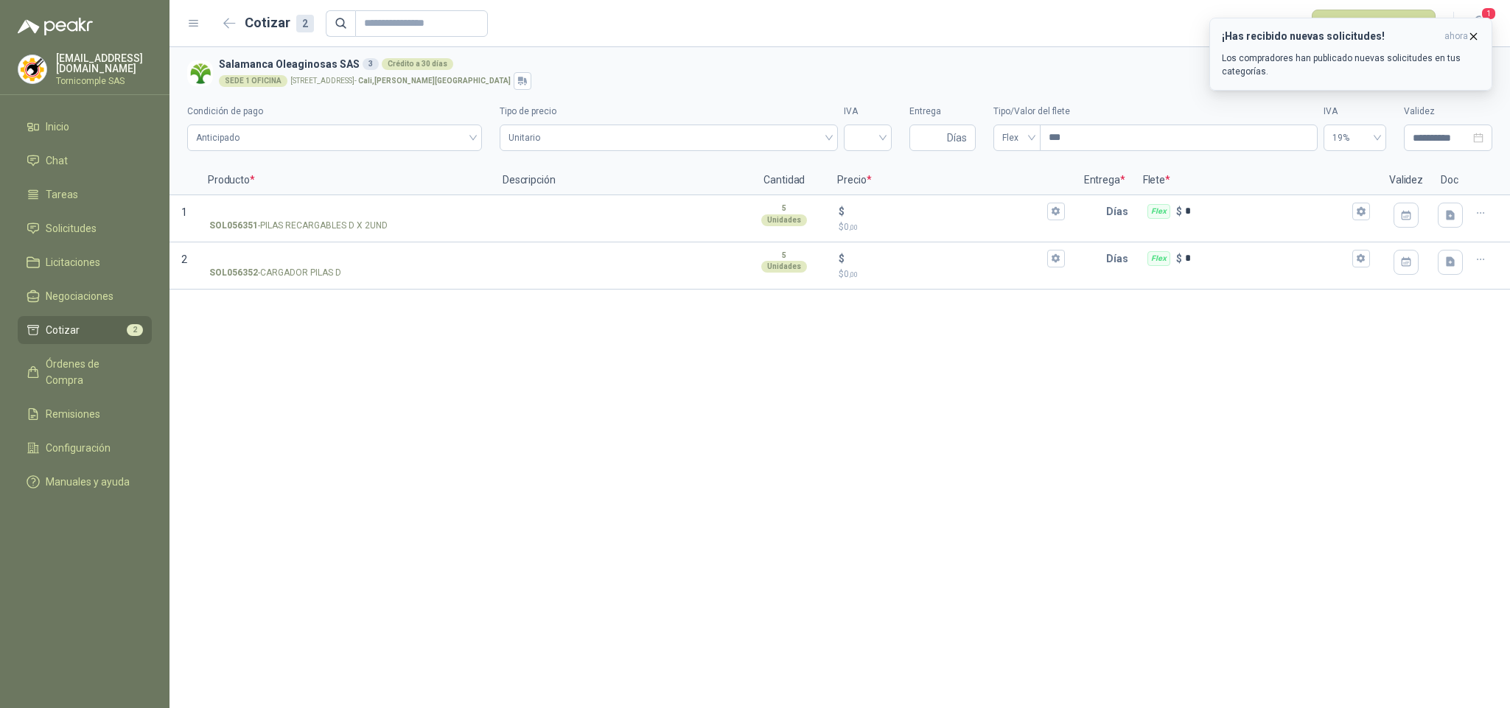
click at [1415, 40] on h3 "¡Has recibido nuevas solicitudes!" at bounding box center [1330, 36] width 217 height 13
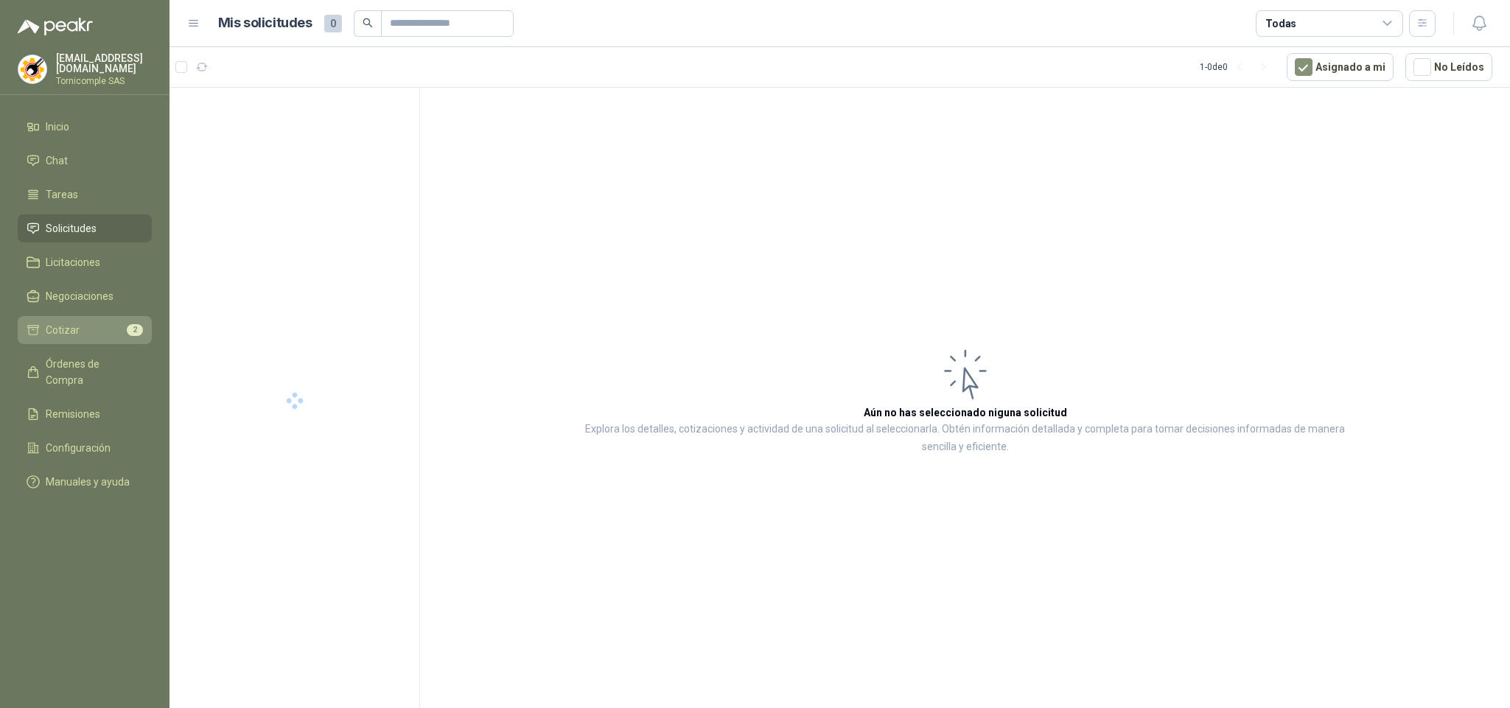
click at [46, 328] on span "Cotizar" at bounding box center [63, 330] width 34 height 16
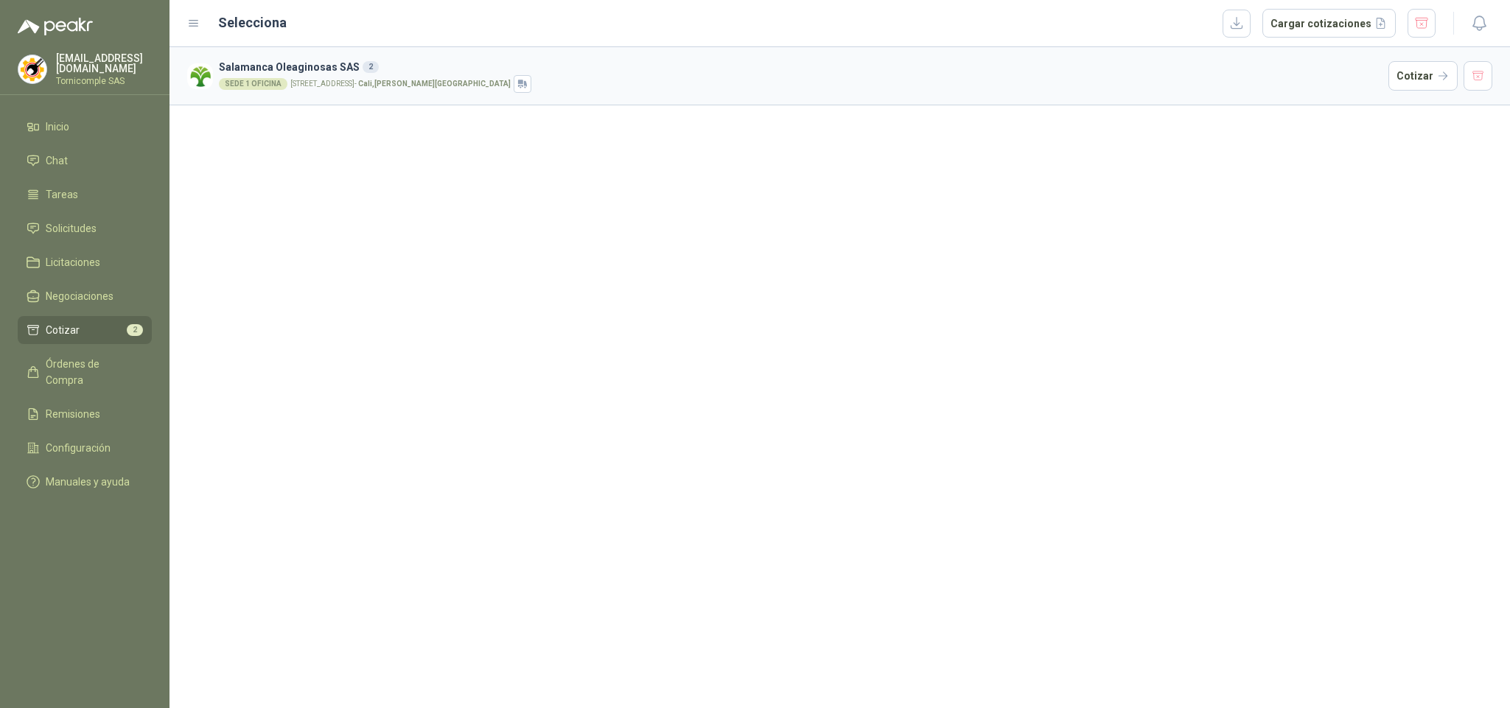
click at [99, 329] on li "Cotizar 2" at bounding box center [85, 330] width 116 height 16
click at [100, 329] on li "Cotizar 2" at bounding box center [85, 330] width 116 height 16
drag, startPoint x: 100, startPoint y: 329, endPoint x: 91, endPoint y: 298, distance: 32.2
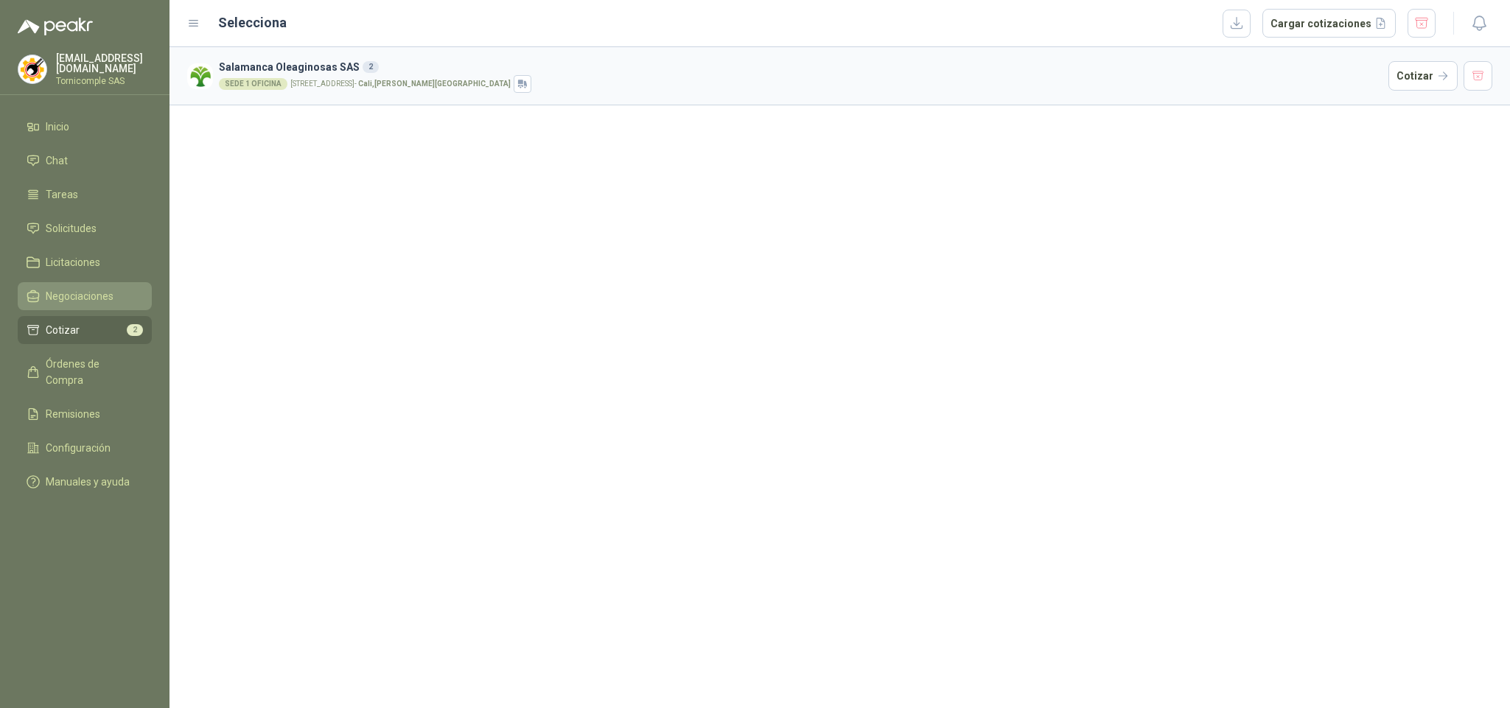
click at [100, 322] on li "Cotizar 2" at bounding box center [85, 330] width 116 height 16
click at [97, 209] on ul "Inicio Chat Tareas Solicitudes Licitaciones Negociaciones Cotizar 2 Órdenes de …" at bounding box center [84, 307] width 169 height 389
click at [105, 228] on li "Solicitudes" at bounding box center [85, 228] width 116 height 16
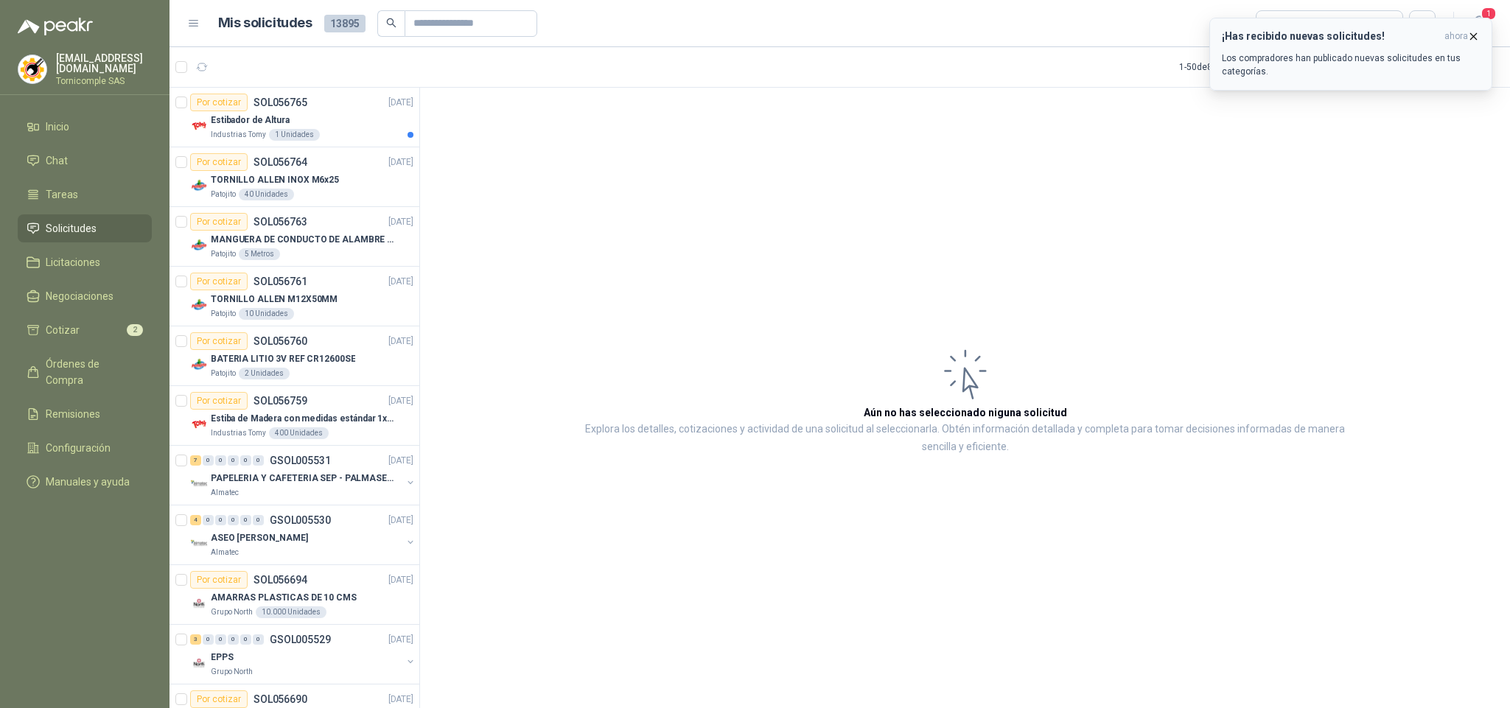
drag, startPoint x: 1417, startPoint y: 65, endPoint x: 1441, endPoint y: 55, distance: 26.1
click at [1432, 58] on p "Los compradores han publicado nuevas solicitudes en tus categorías." at bounding box center [1351, 65] width 258 height 27
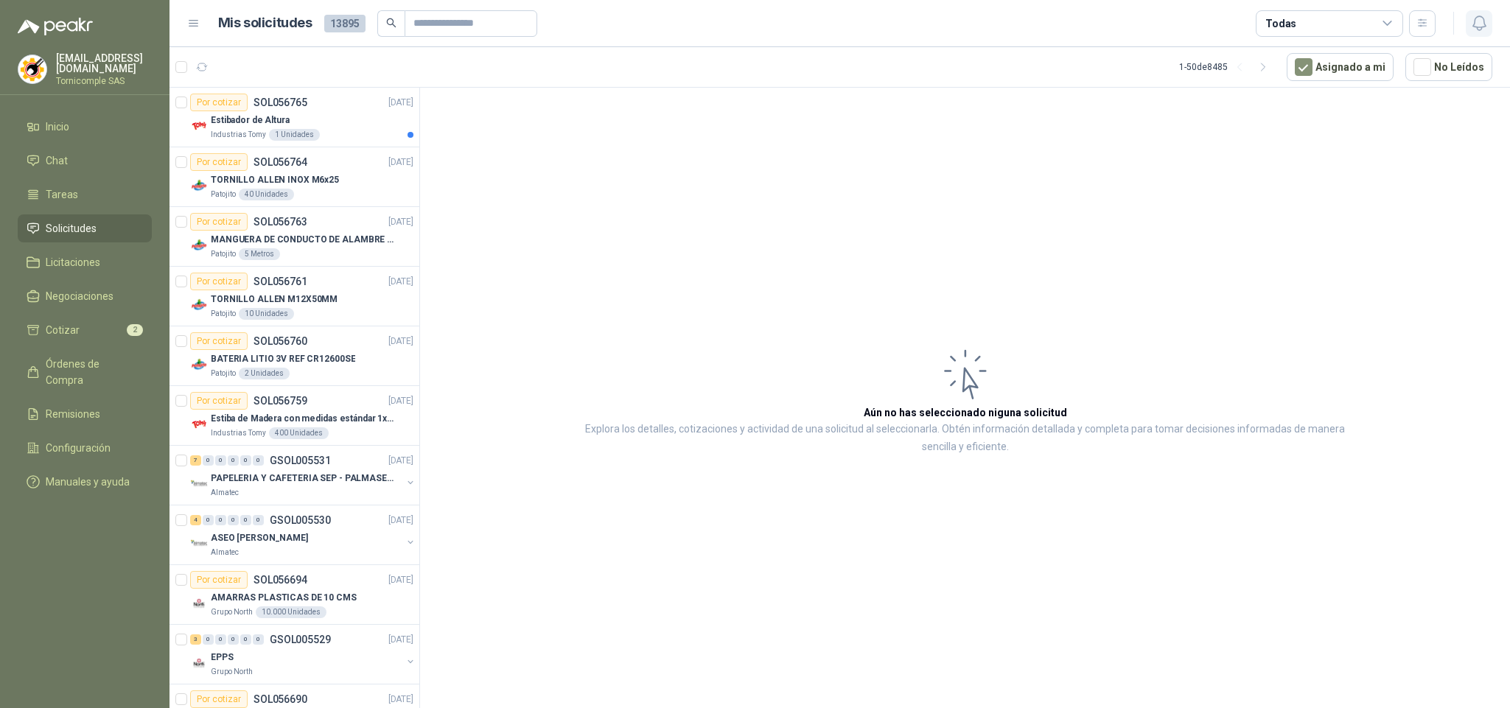
click at [1484, 25] on icon "button" at bounding box center [1478, 23] width 13 height 14
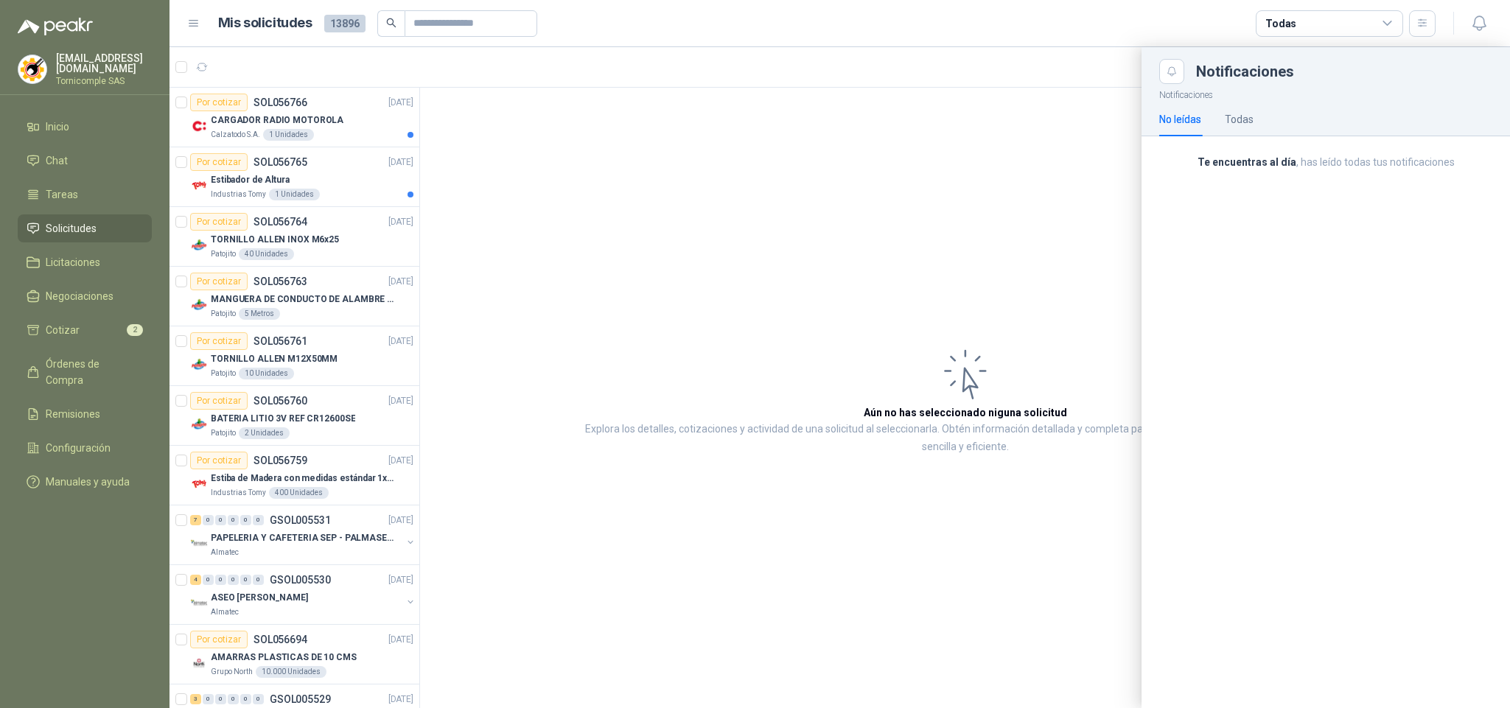
click at [307, 173] on div at bounding box center [839, 377] width 1340 height 661
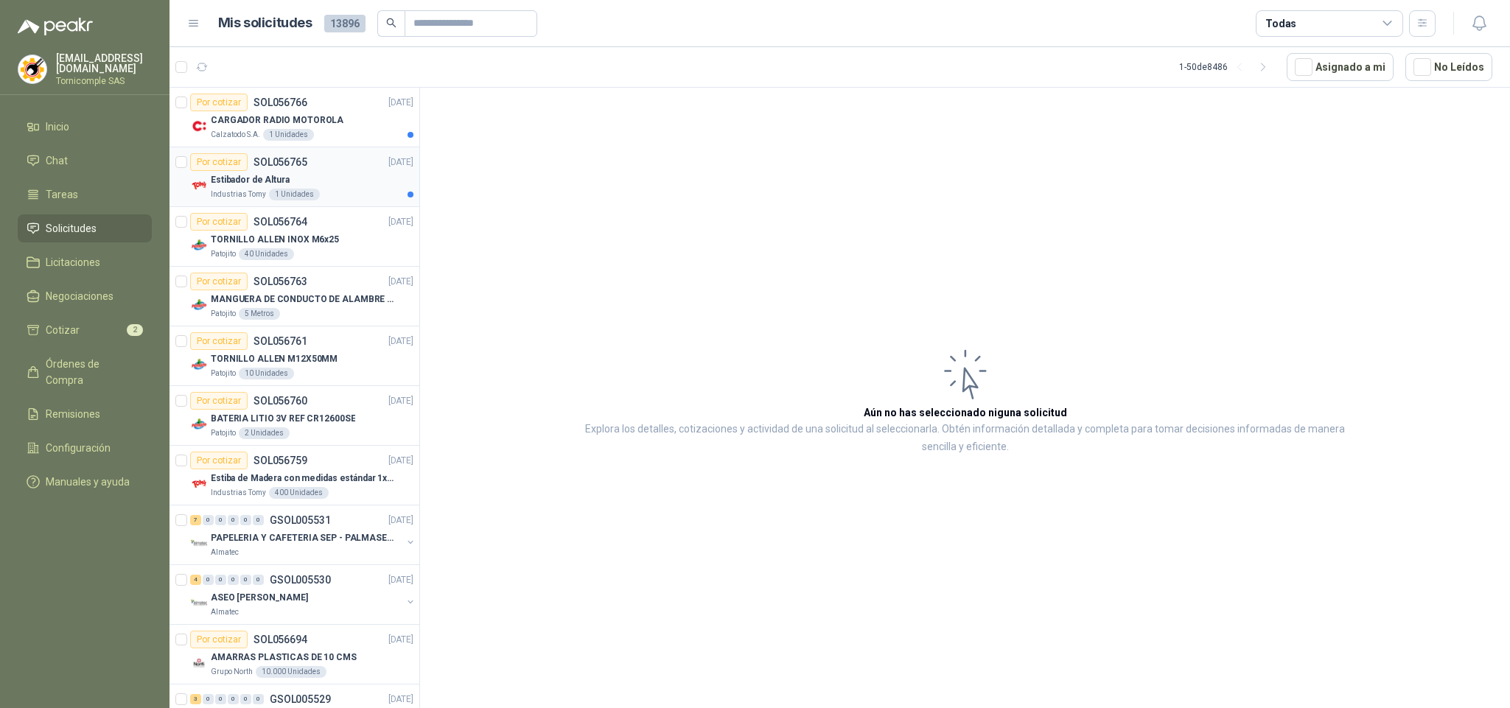
click at [310, 182] on div "Estibador de Altura" at bounding box center [312, 180] width 203 height 18
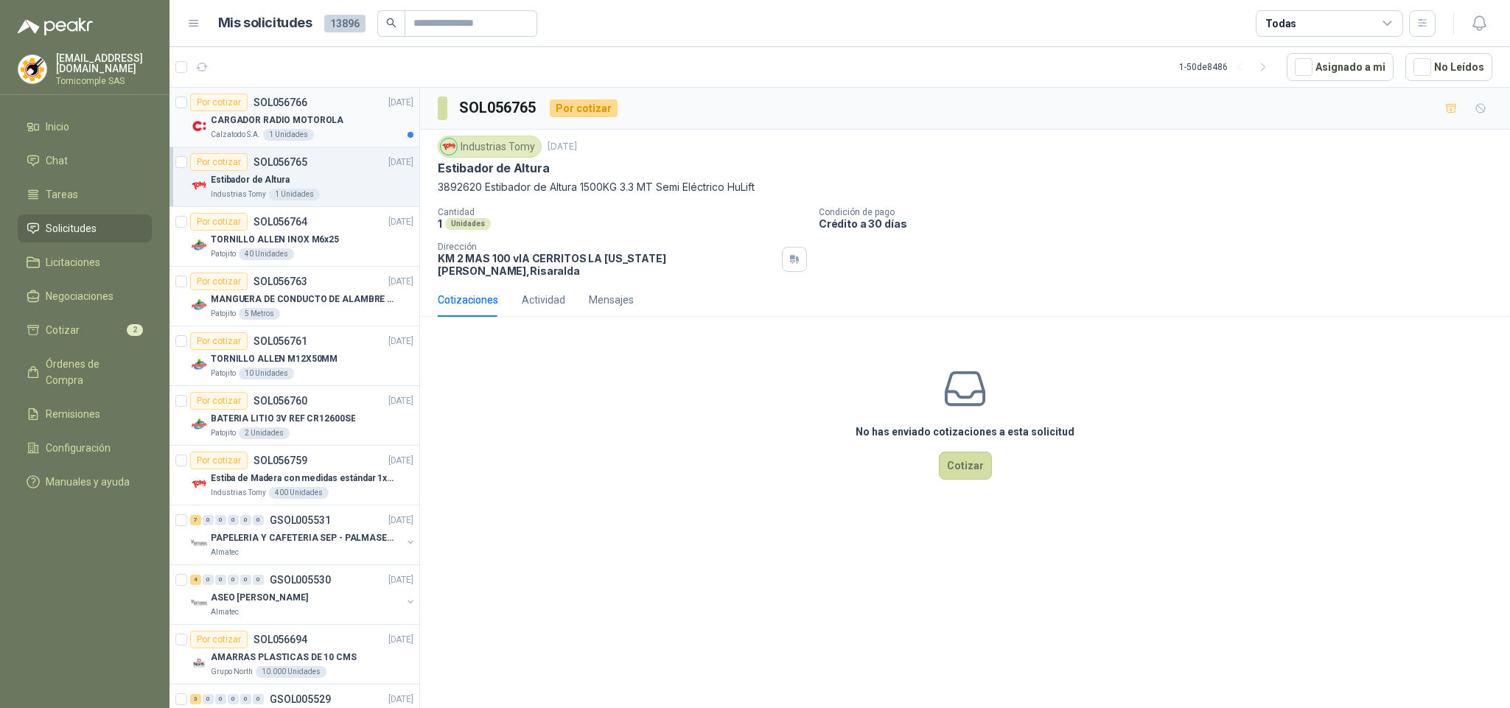
click at [327, 106] on div "Por cotizar SOL056766 [DATE]" at bounding box center [301, 103] width 223 height 18
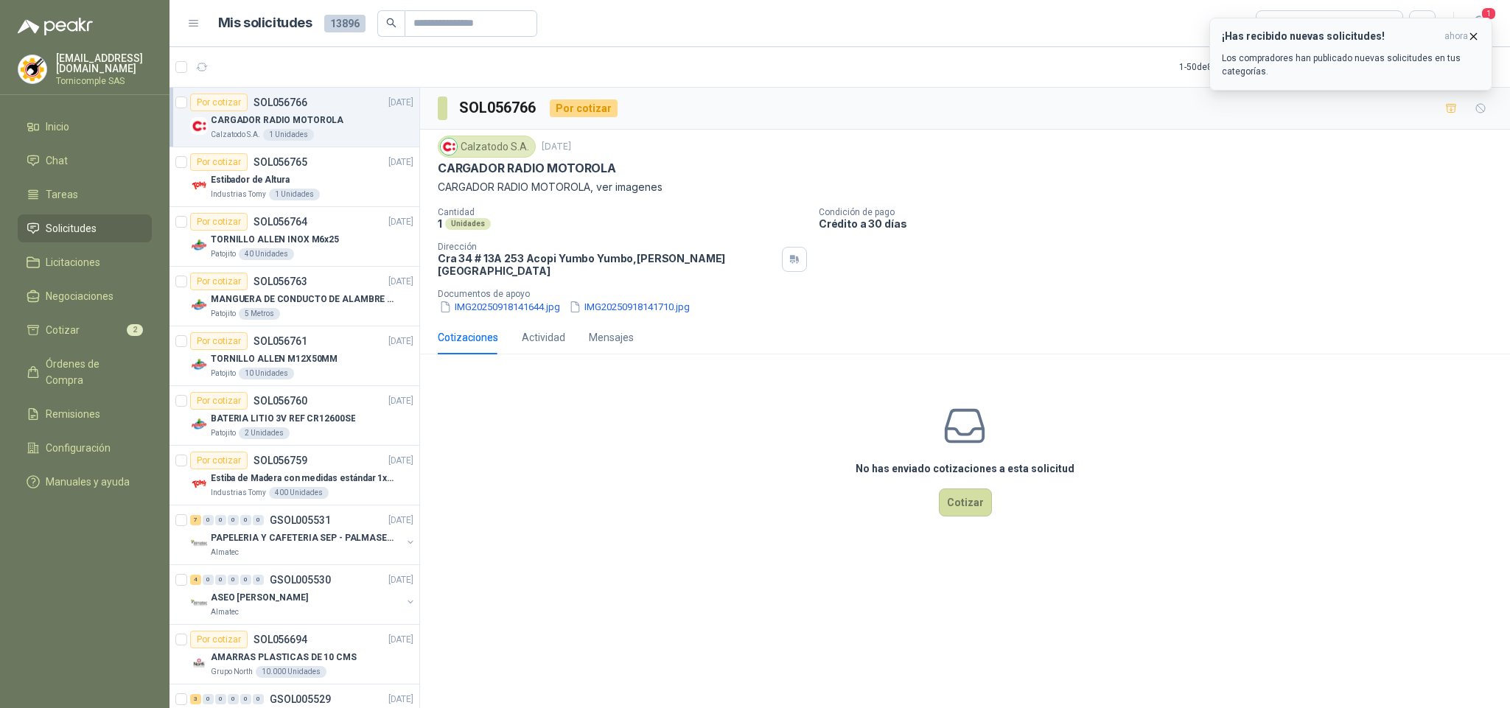
click at [1463, 33] on span "ahora" at bounding box center [1456, 36] width 24 height 13
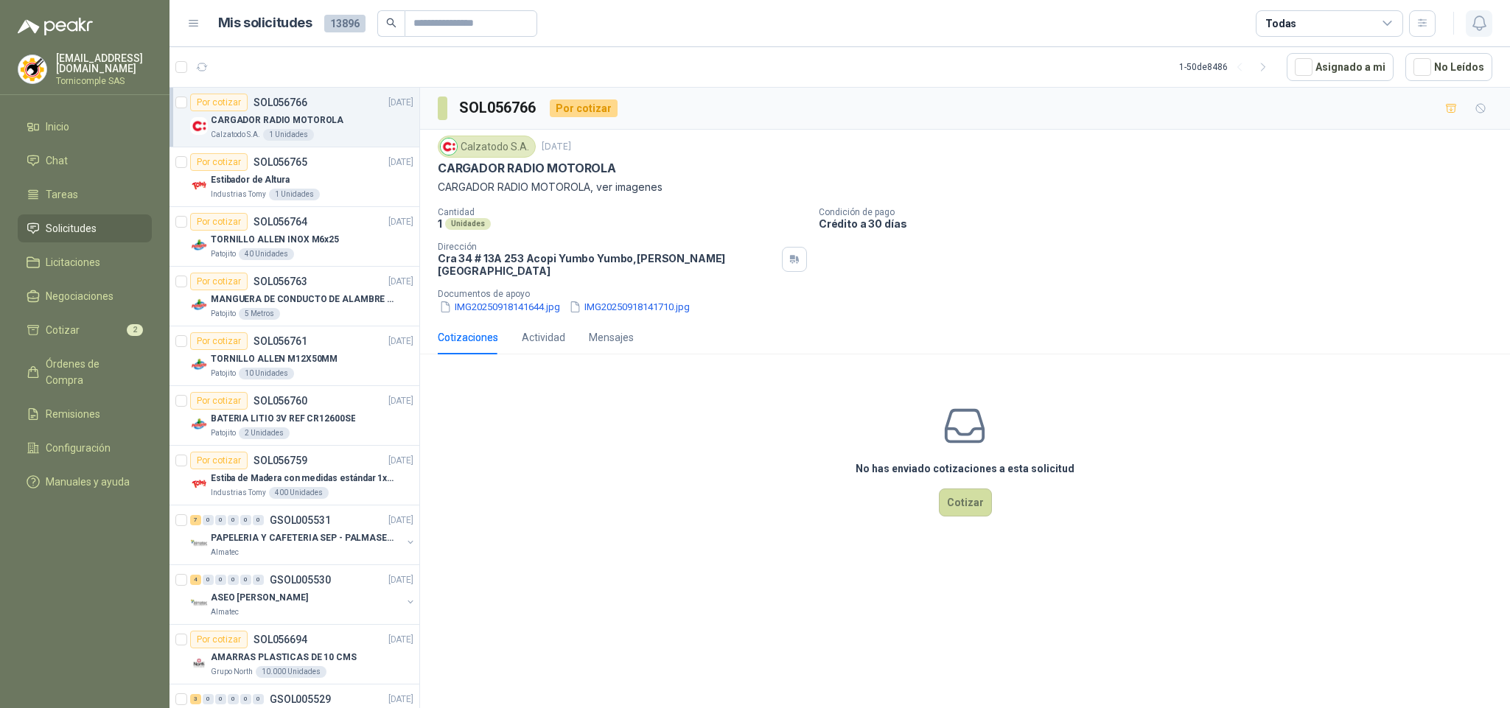
click at [1479, 25] on icon "button" at bounding box center [1479, 23] width 18 height 18
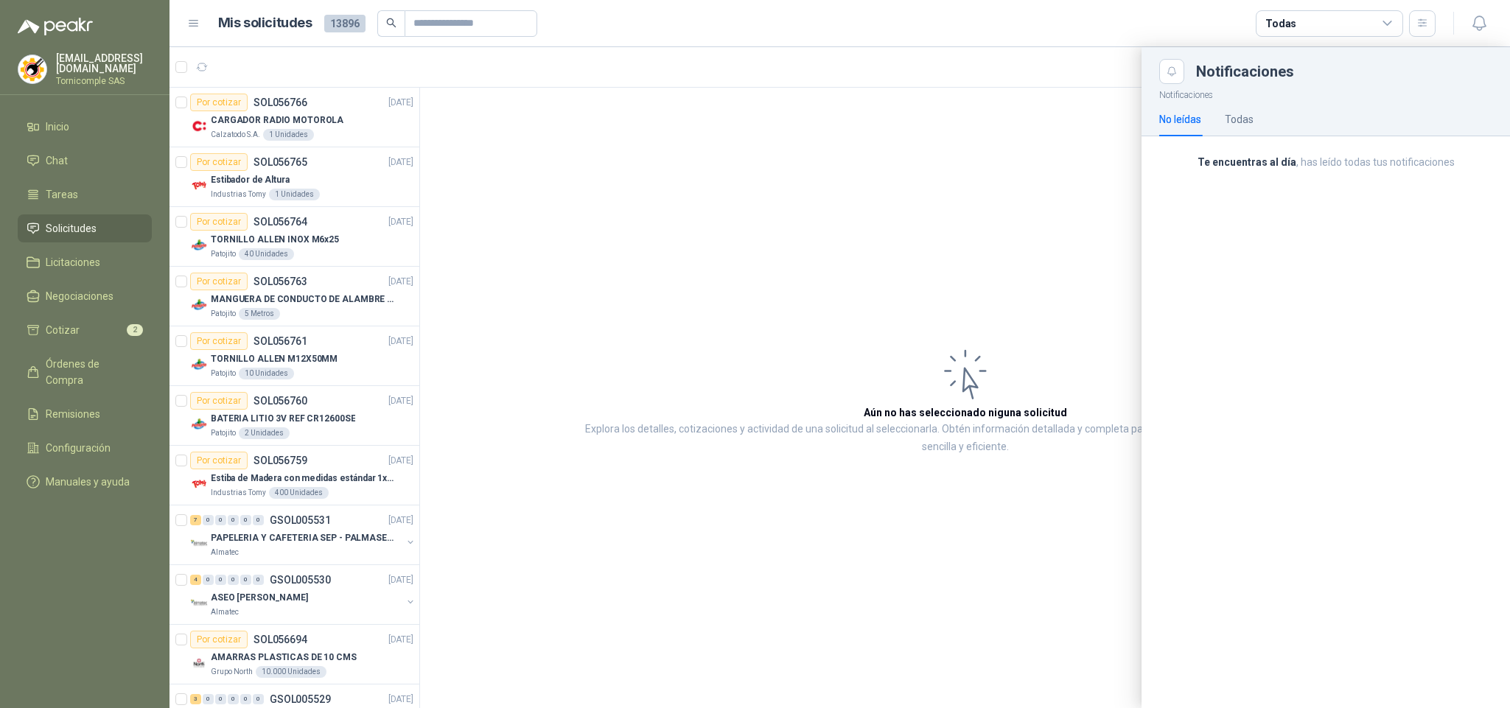
click at [1276, 213] on div "Notificaciones No leídas Todas Te encuentras al día , has leído todas tus notif…" at bounding box center [1325, 396] width 368 height 624
click at [942, 232] on div at bounding box center [839, 377] width 1340 height 661
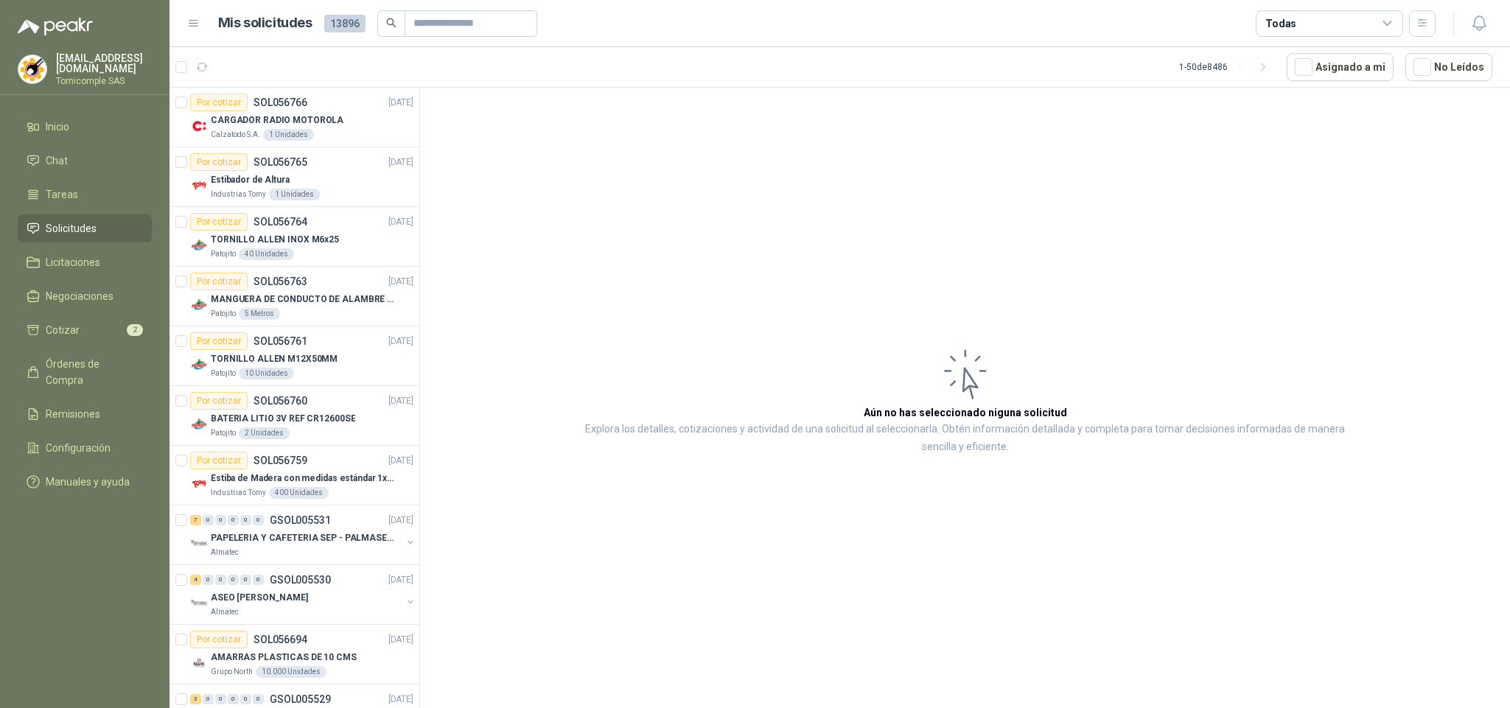
click at [122, 221] on li "Solicitudes" at bounding box center [85, 228] width 116 height 16
click at [93, 323] on li "Cotizar 2" at bounding box center [85, 330] width 116 height 16
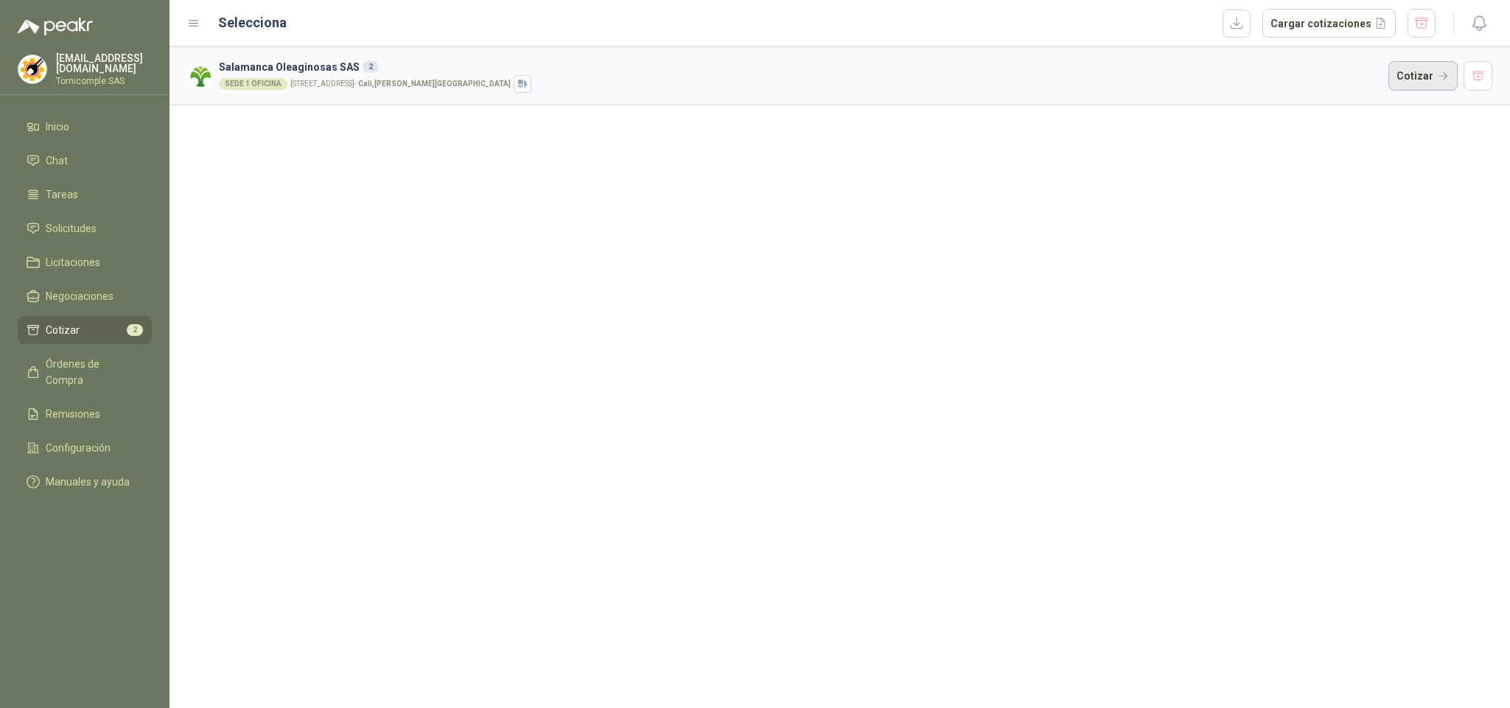
click at [1429, 69] on button "Cotizar" at bounding box center [1422, 75] width 69 height 29
